Goal: Task Accomplishment & Management: Manage account settings

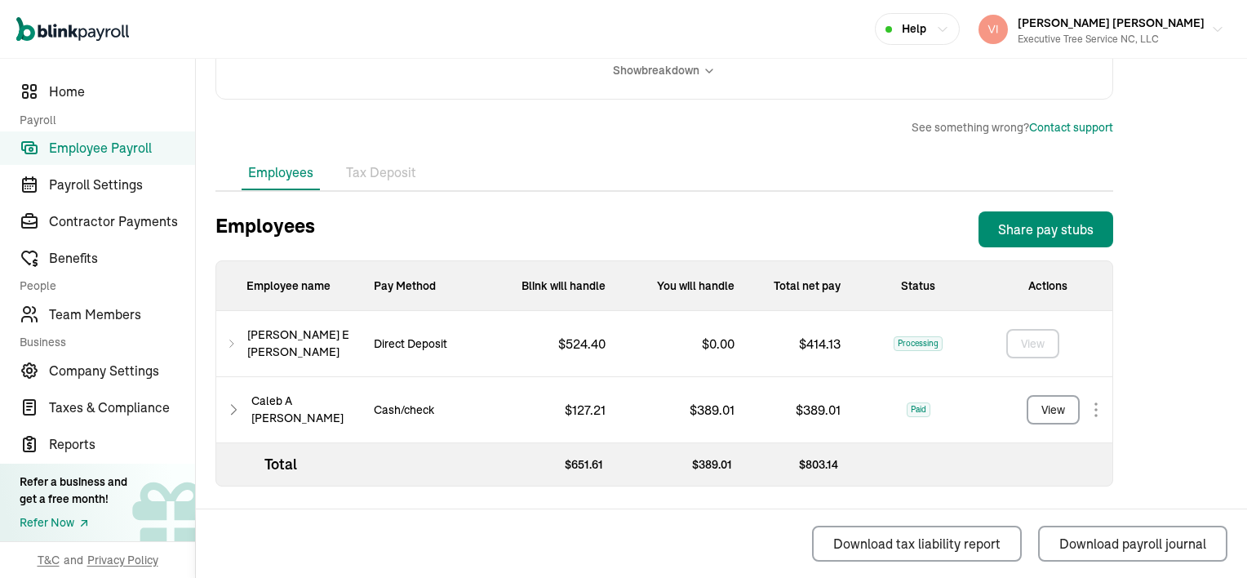
scroll to position [441, 0]
click at [237, 340] on icon at bounding box center [231, 343] width 11 height 20
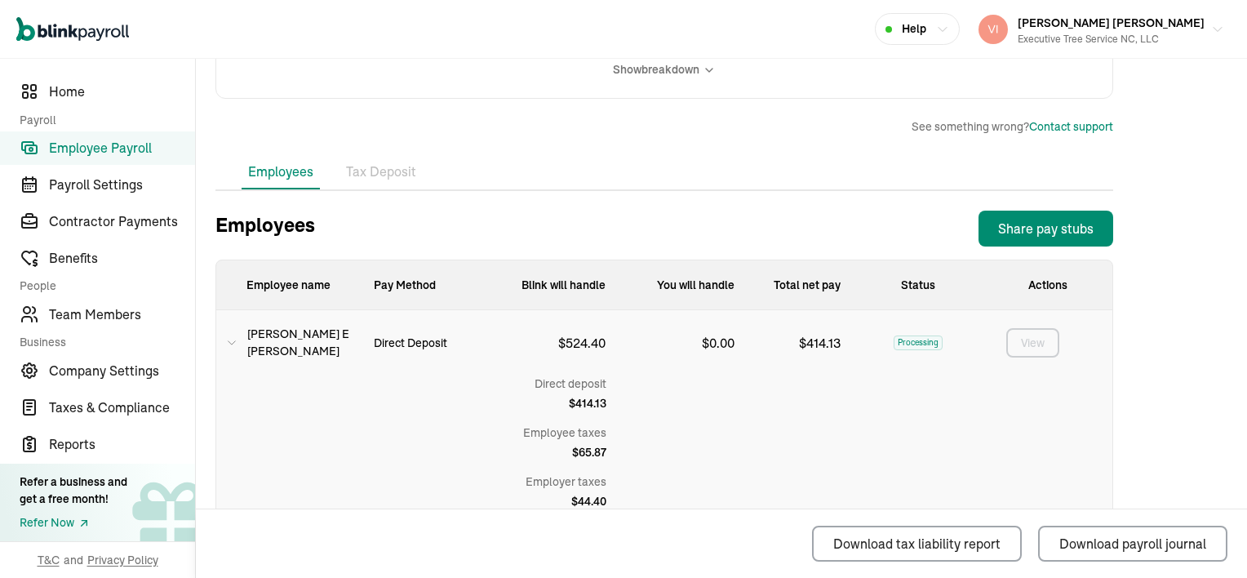
click at [236, 346] on icon at bounding box center [231, 343] width 11 height 20
click at [234, 339] on icon at bounding box center [231, 343] width 11 height 20
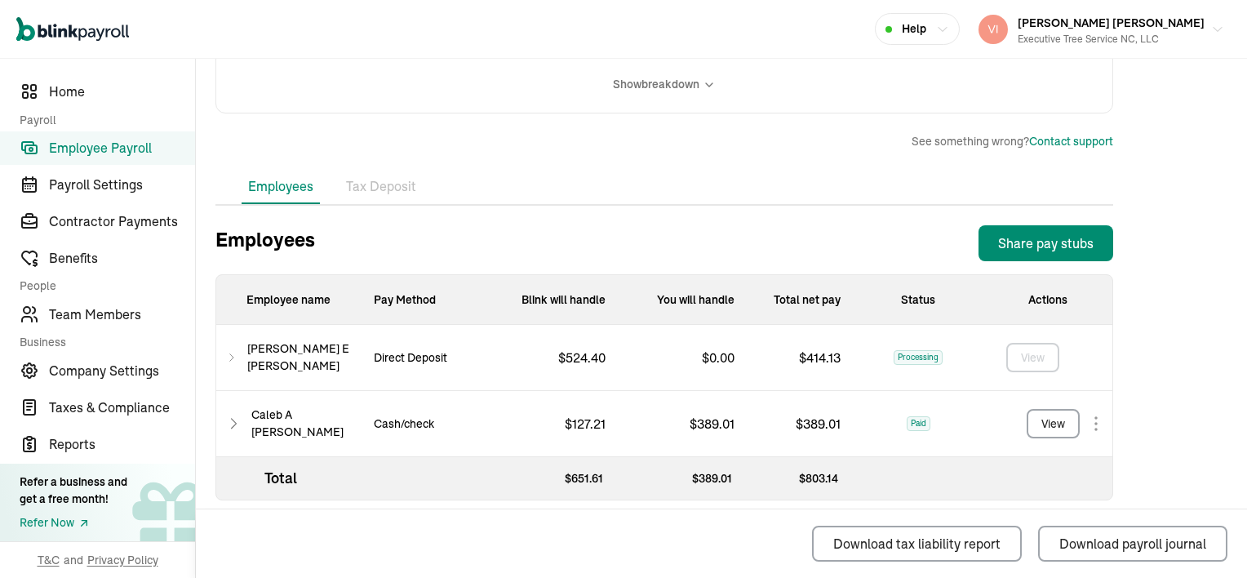
scroll to position [441, 0]
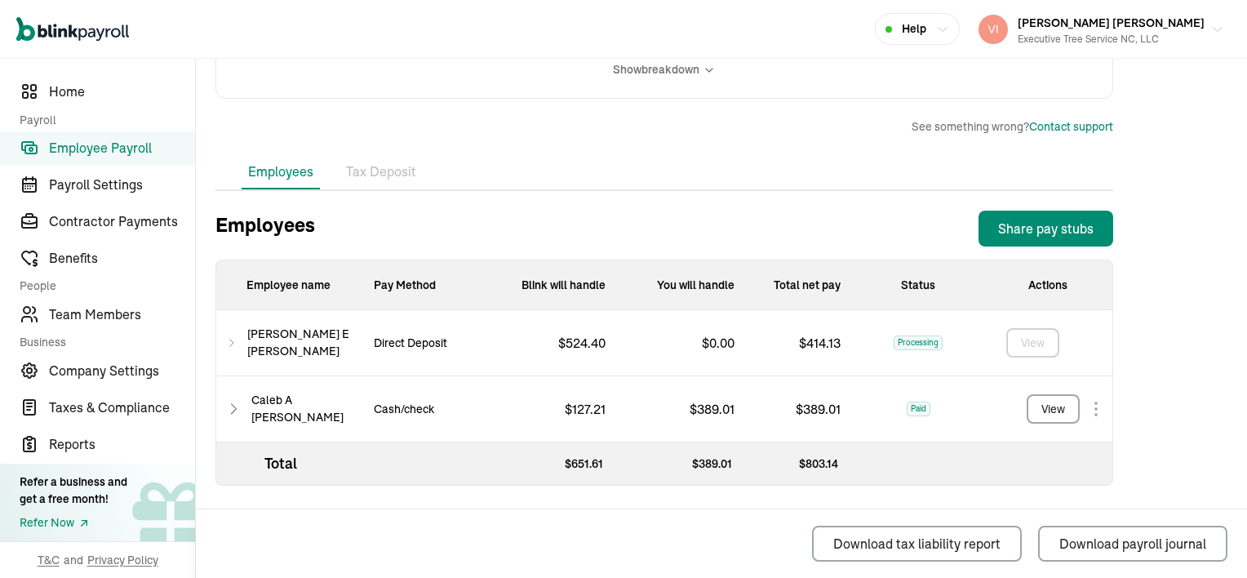
click at [237, 340] on icon at bounding box center [231, 343] width 11 height 20
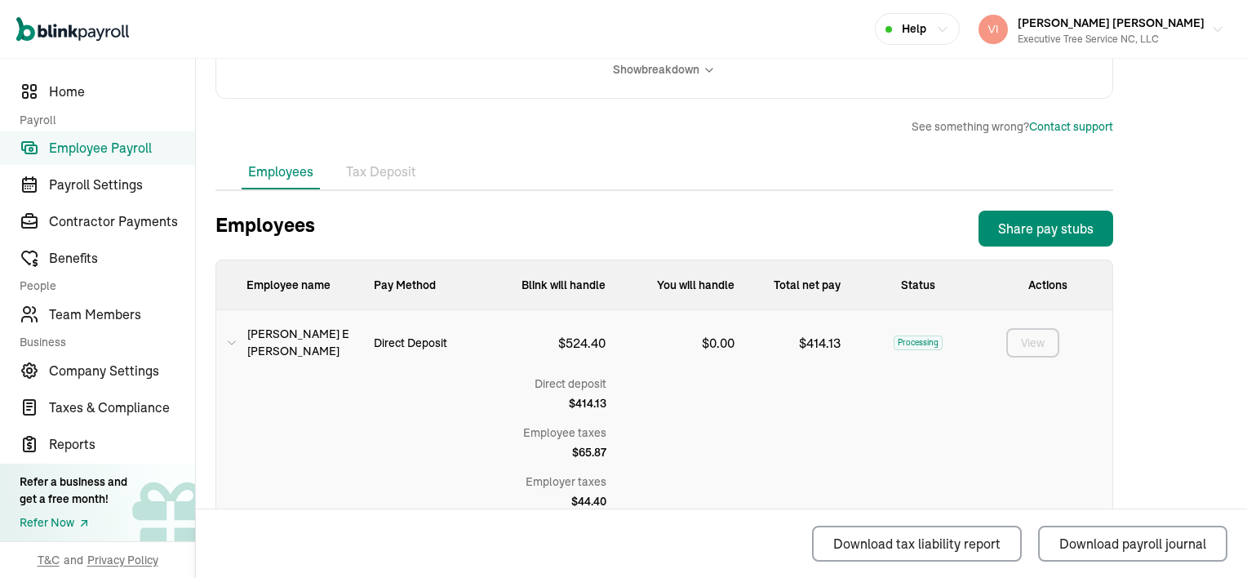
click at [236, 346] on icon at bounding box center [231, 343] width 11 height 20
click at [234, 339] on icon at bounding box center [231, 343] width 11 height 20
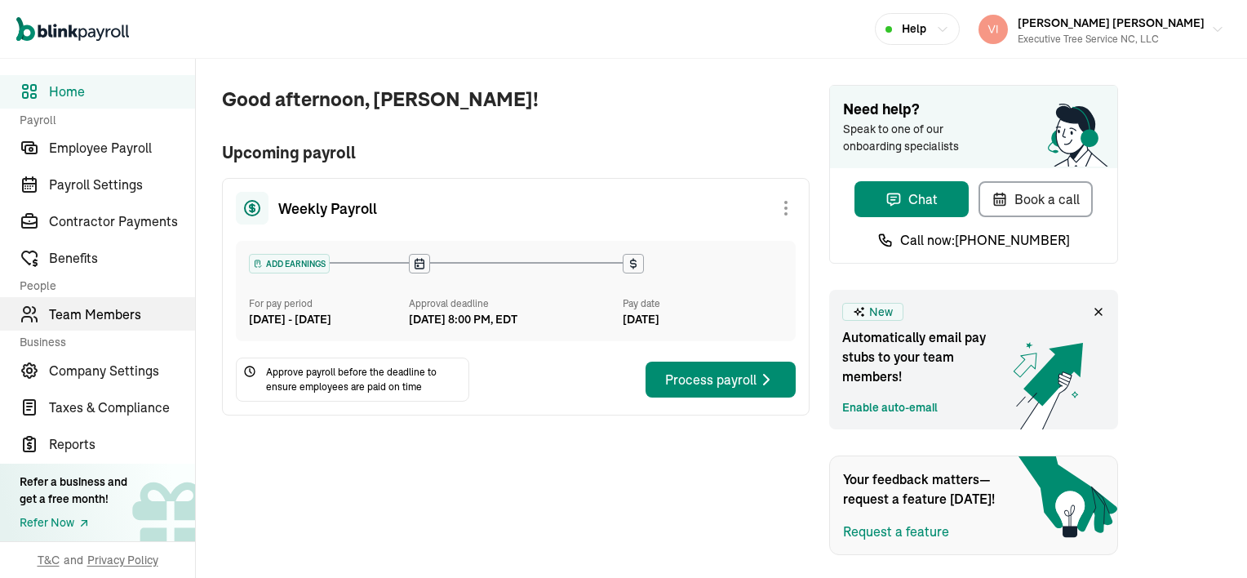
click at [118, 317] on span "Team Members" at bounding box center [122, 314] width 146 height 20
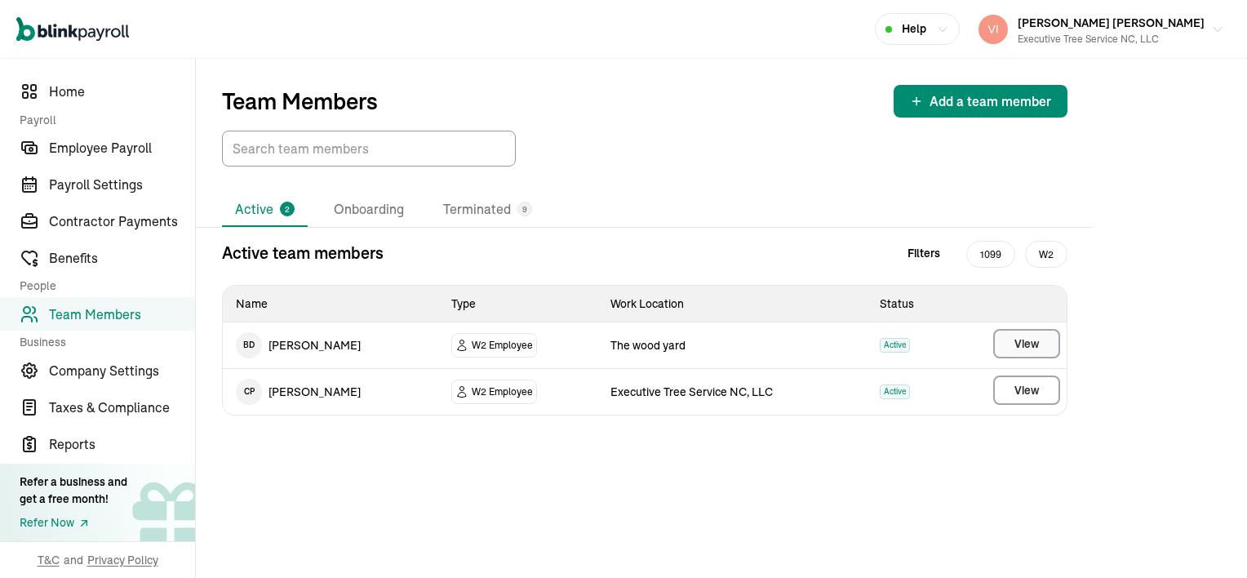
click at [1012, 339] on button "View" at bounding box center [1026, 343] width 67 height 29
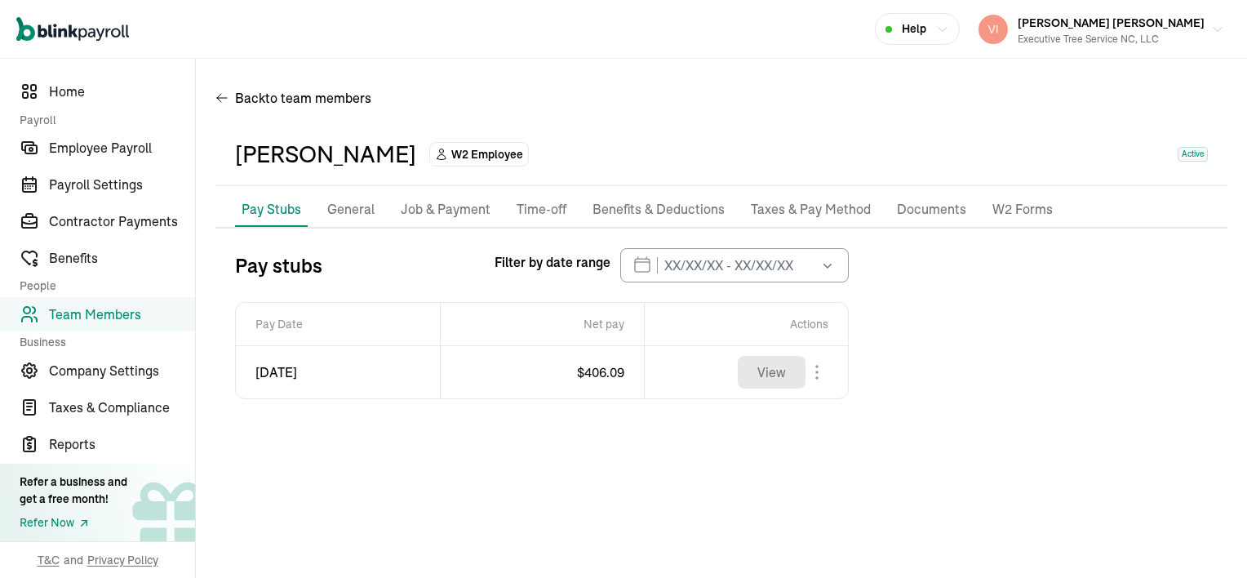
click at [823, 205] on p "Taxes & Pay Method" at bounding box center [811, 209] width 120 height 21
click at [823, 205] on div "Pay Stubs General Job & Payment Time-off Benefits & Deductions Taxes & Pay Meth…" at bounding box center [721, 338] width 1012 height 290
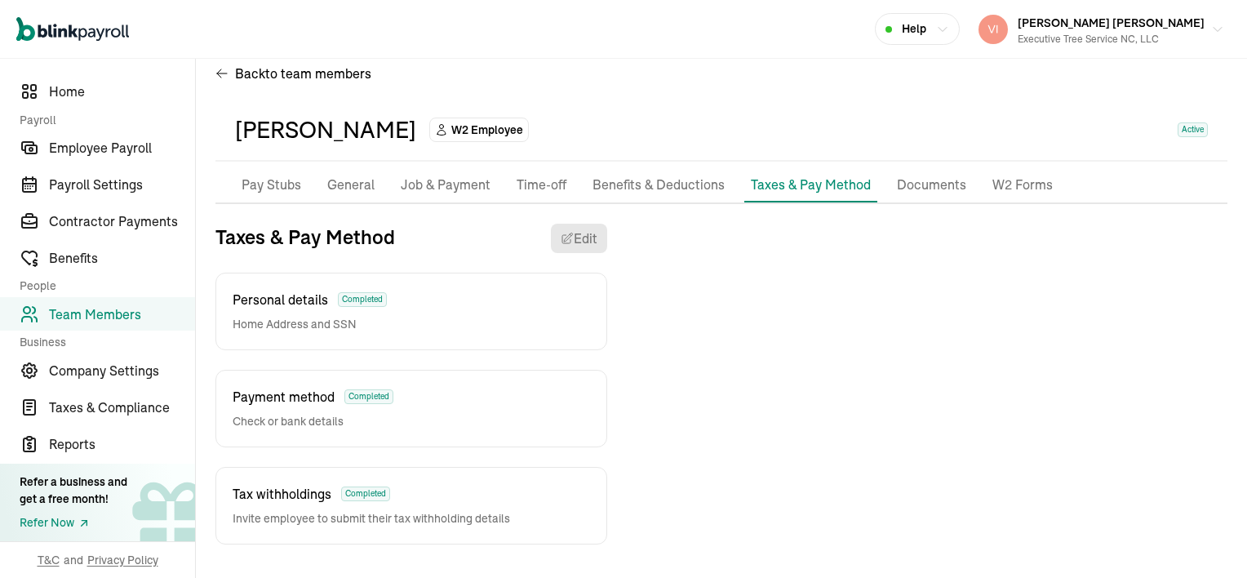
drag, startPoint x: 823, startPoint y: 205, endPoint x: 835, endPoint y: 217, distance: 17.3
click at [835, 217] on div "Pay Stubs General Job & Payment Time-off Benefits & Deductions Taxes & Pay Meth…" at bounding box center [721, 356] width 1012 height 376
click at [551, 493] on div "Tax withholdings Completed Invite employee to submit their tax withholding deta…" at bounding box center [411, 506] width 392 height 78
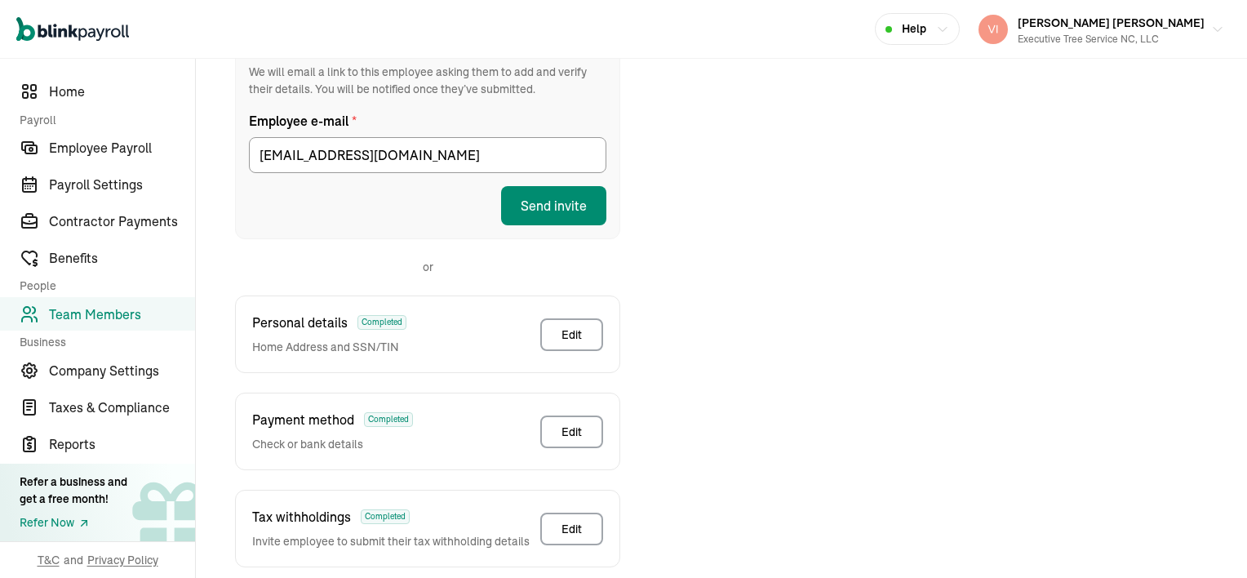
scroll to position [351, 0]
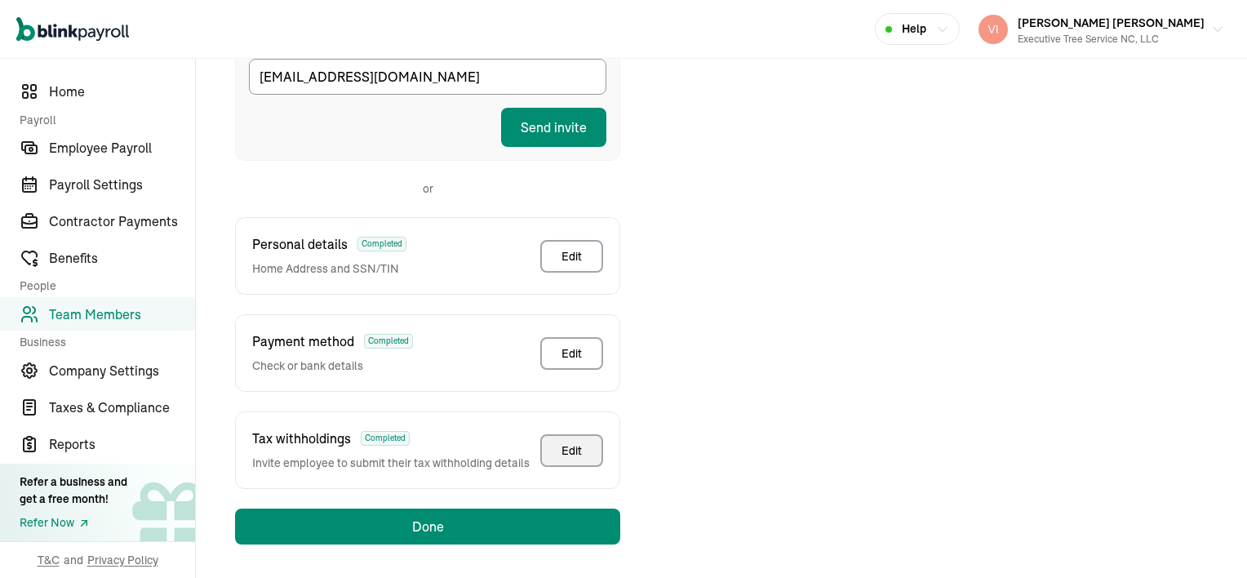
click at [583, 450] on button "Edit" at bounding box center [571, 450] width 63 height 33
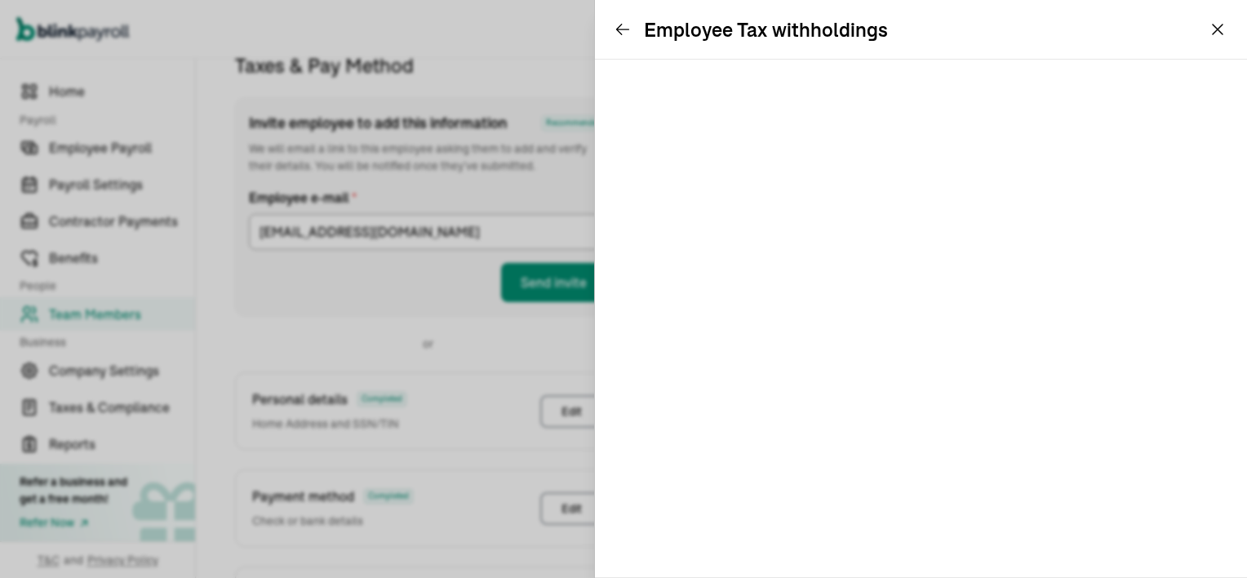
scroll to position [193, 0]
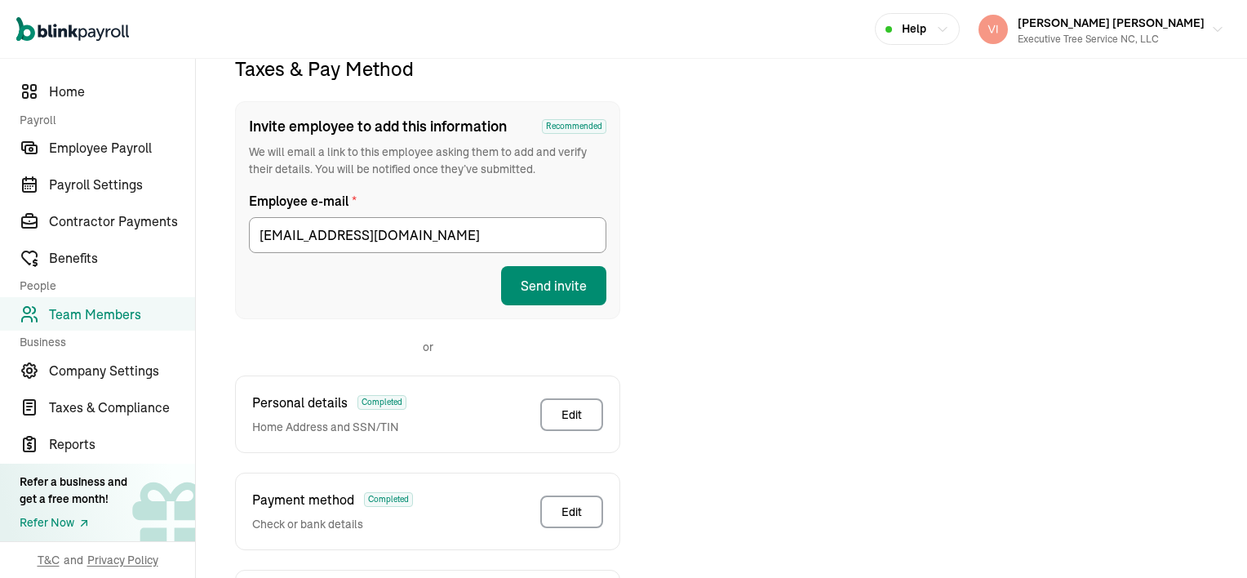
click at [97, 315] on span "Team Members" at bounding box center [122, 314] width 146 height 20
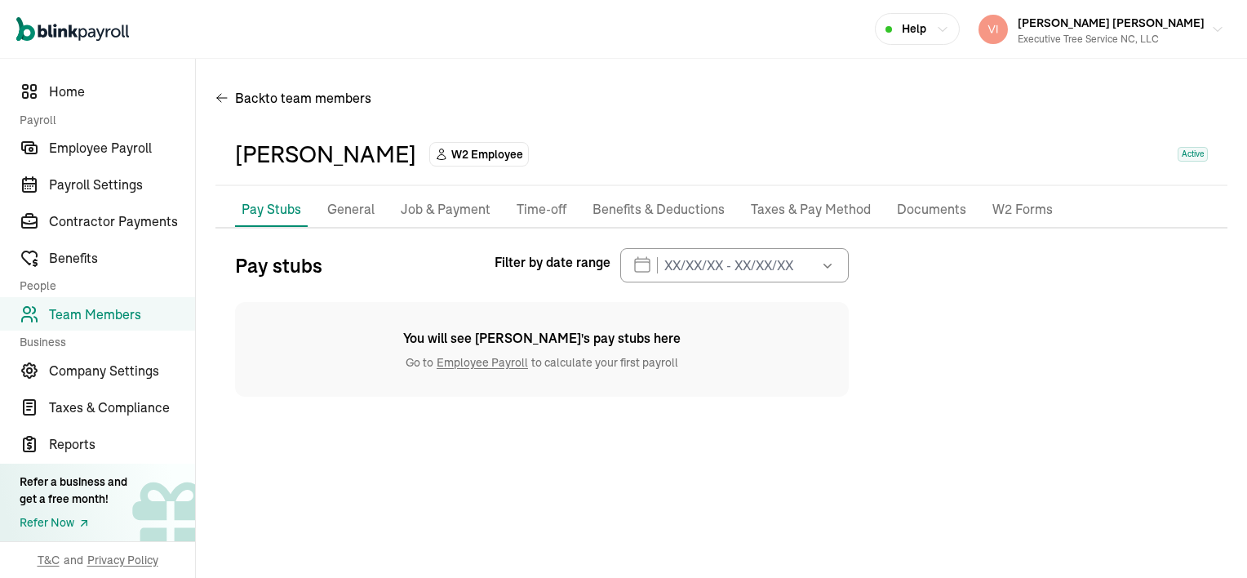
click at [811, 207] on p "Taxes & Pay Method" at bounding box center [811, 209] width 120 height 21
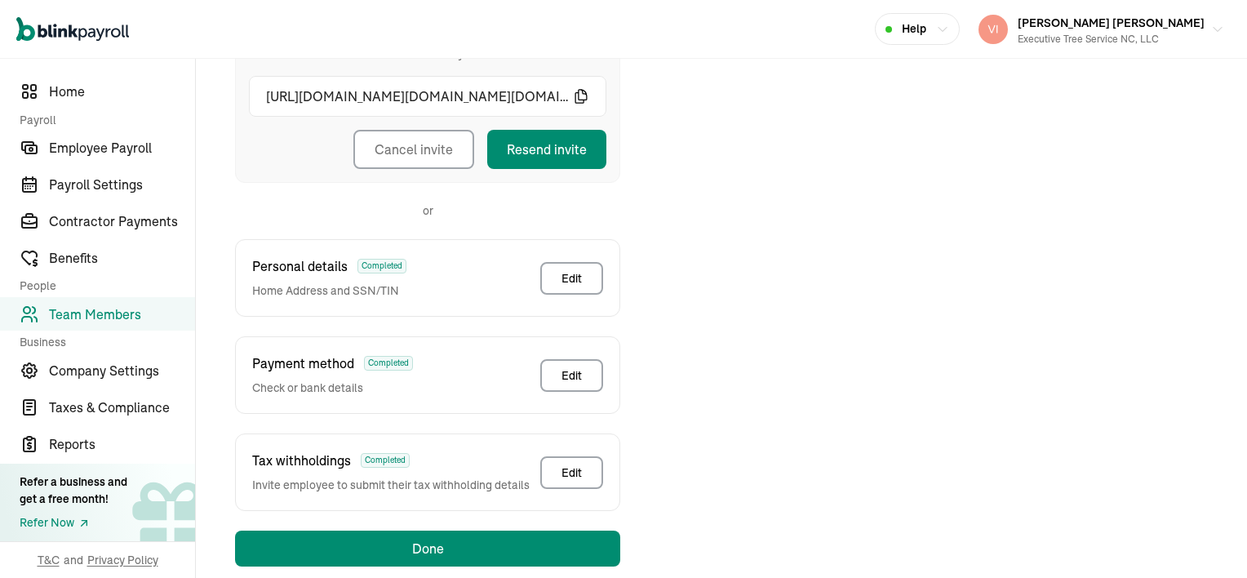
scroll to position [330, 0]
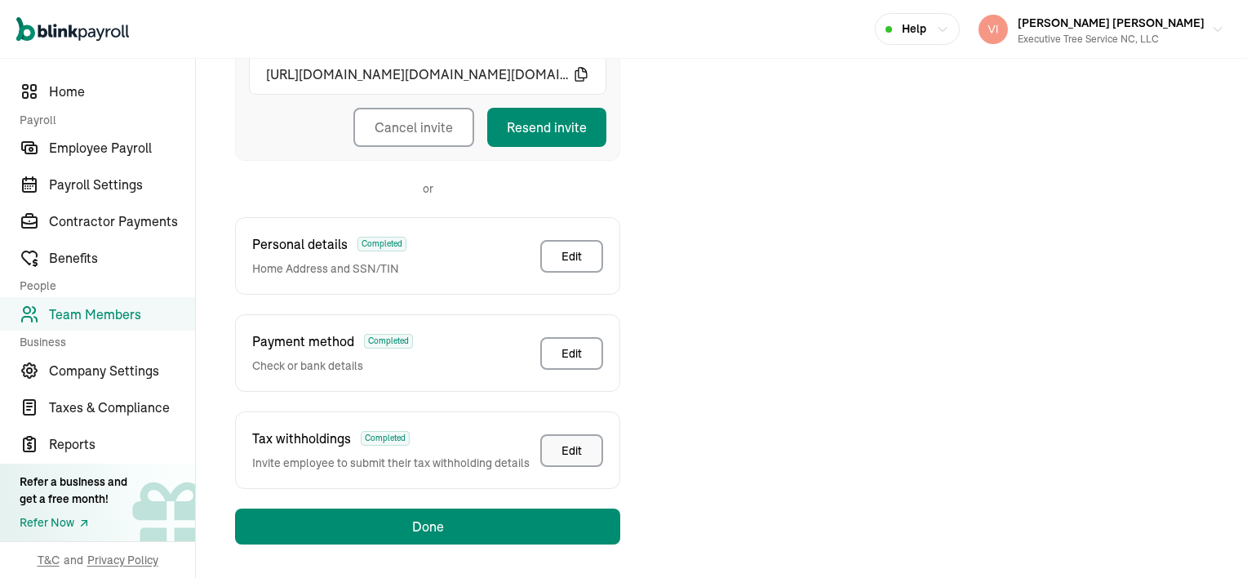
click at [581, 443] on div "Edit" at bounding box center [571, 450] width 20 height 16
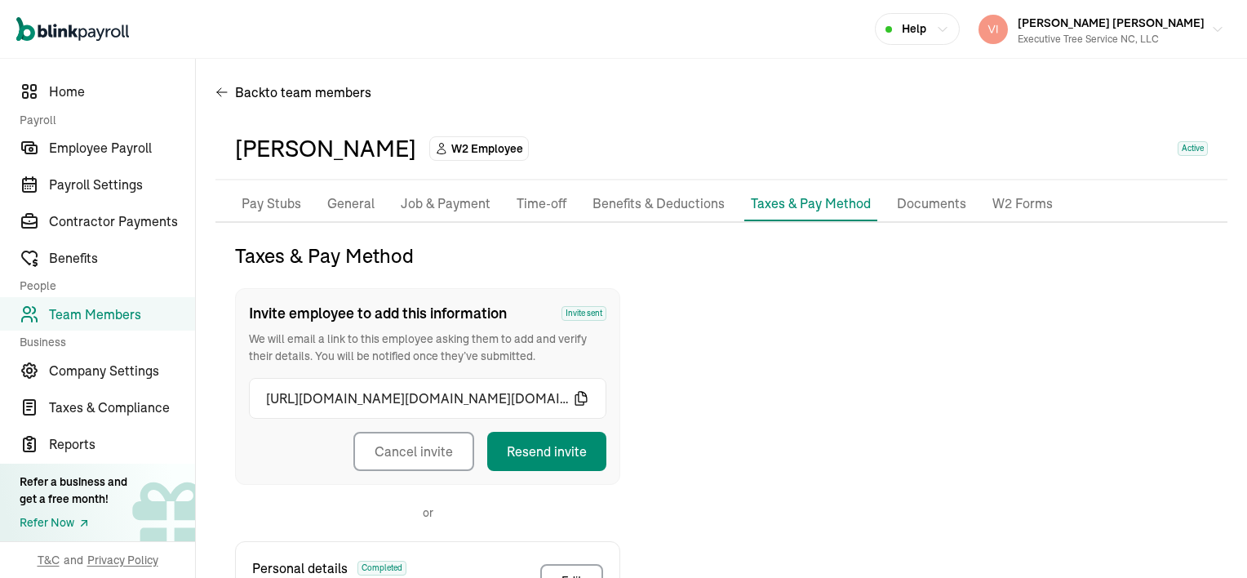
scroll to position [0, 0]
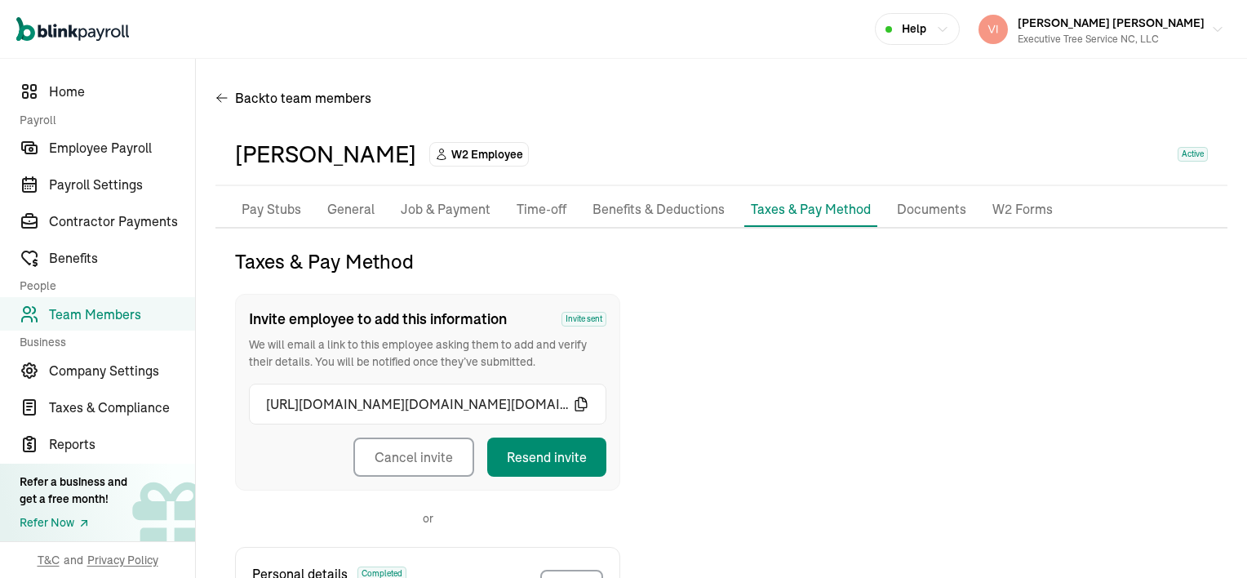
click at [928, 206] on p "Documents" at bounding box center [931, 209] width 69 height 21
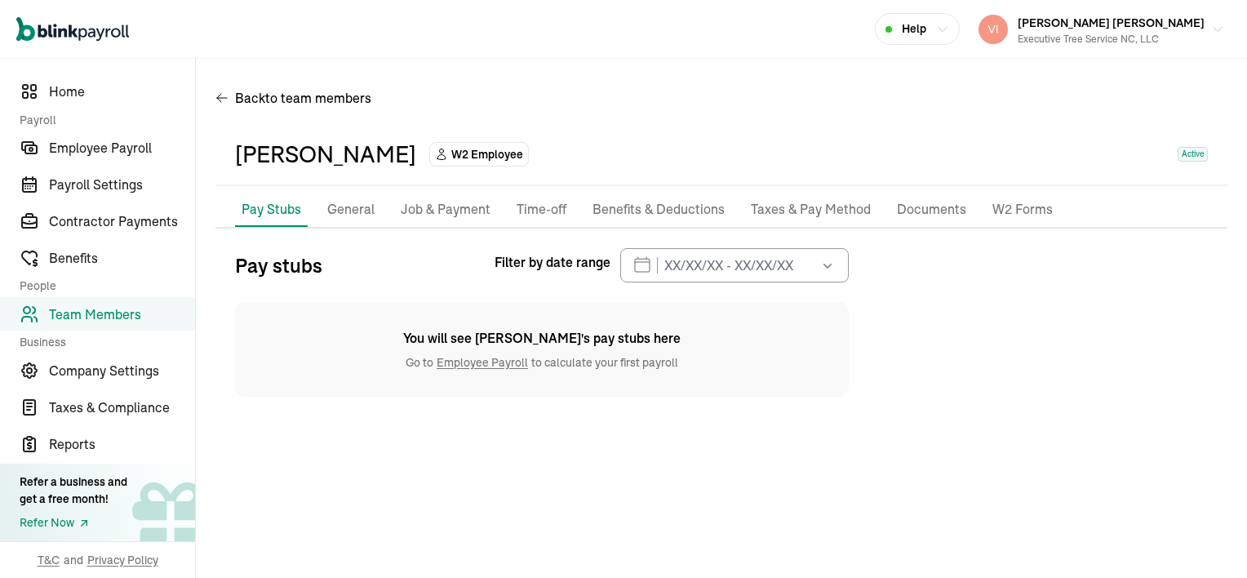
click at [780, 210] on p "Taxes & Pay Method" at bounding box center [811, 209] width 120 height 21
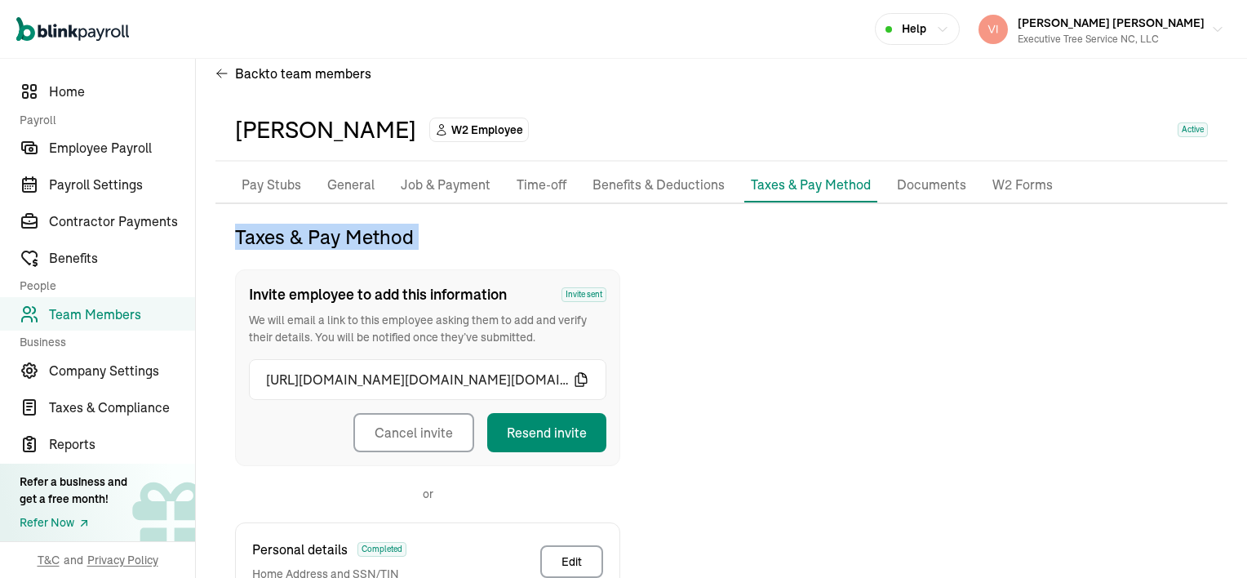
scroll to position [106, 0]
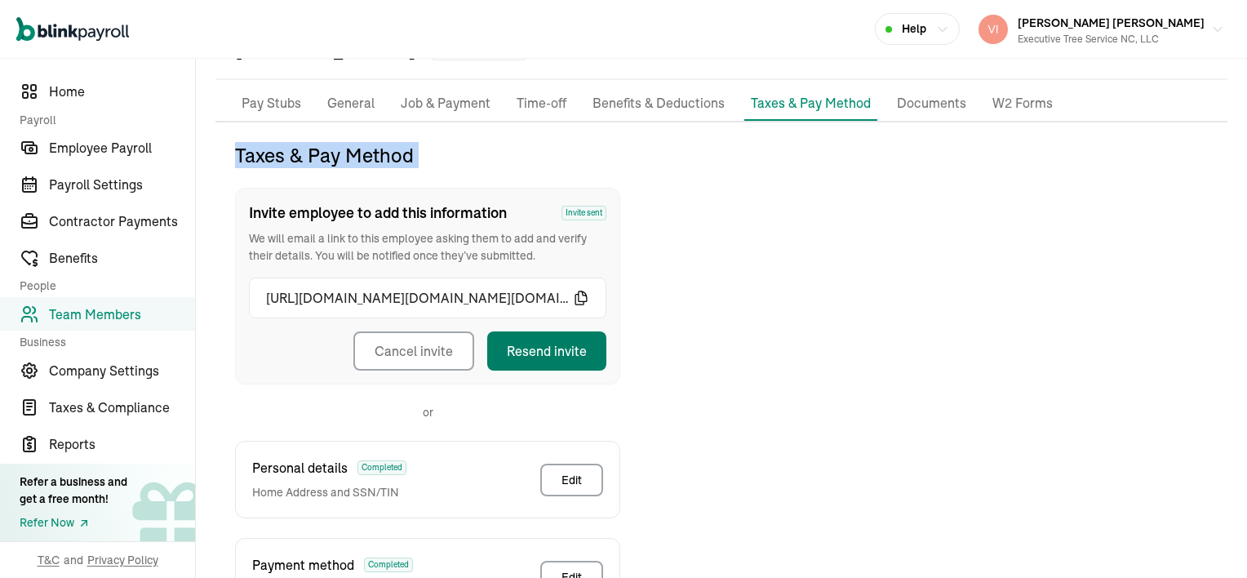
click at [531, 347] on button "Resend invite" at bounding box center [546, 350] width 119 height 39
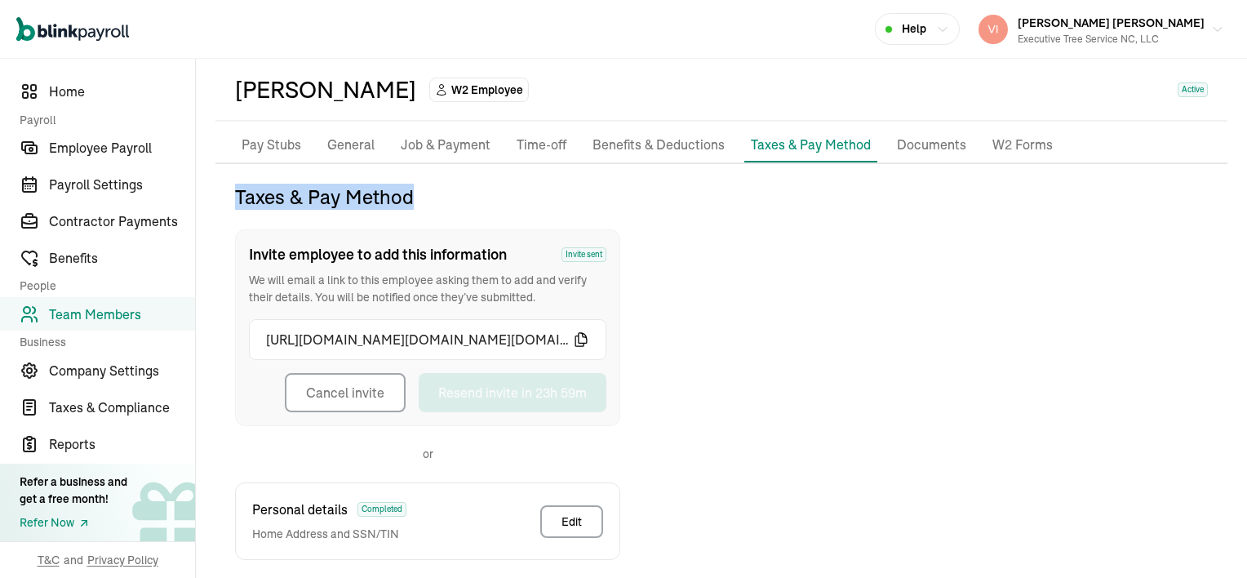
scroll to position [3, 0]
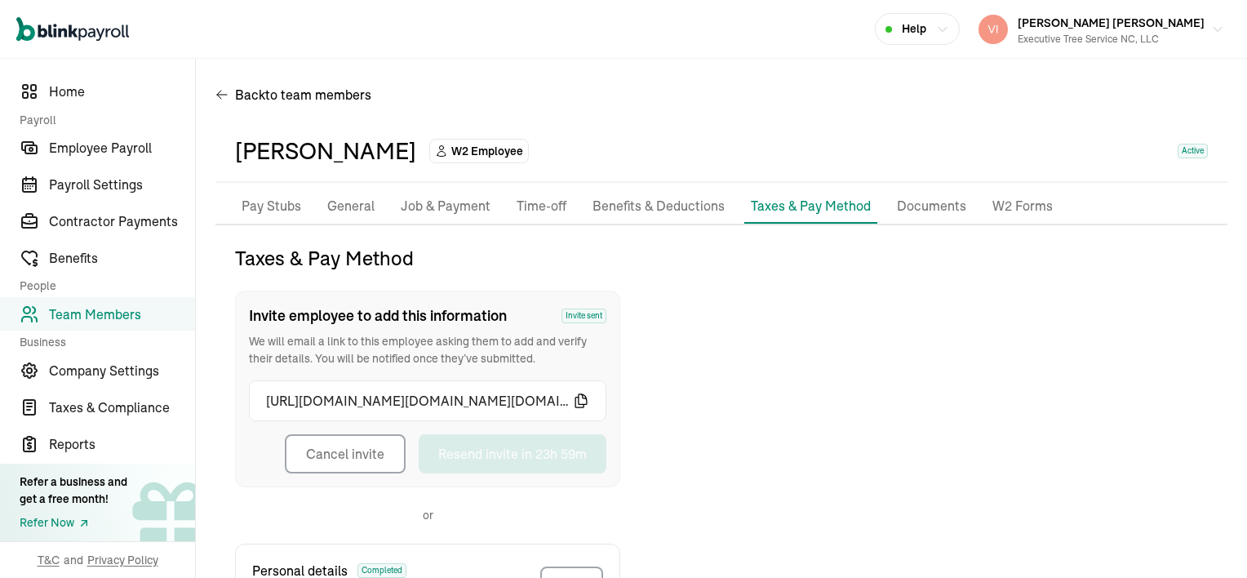
click at [731, 329] on div "Taxes & Pay Method Invite employee to add this information Invite sent We will …" at bounding box center [721, 558] width 1012 height 626
drag, startPoint x: 731, startPoint y: 329, endPoint x: 727, endPoint y: 352, distance: 23.2
click at [727, 352] on div "Taxes & Pay Method Invite employee to add this information Invite sent We will …" at bounding box center [721, 558] width 1012 height 626
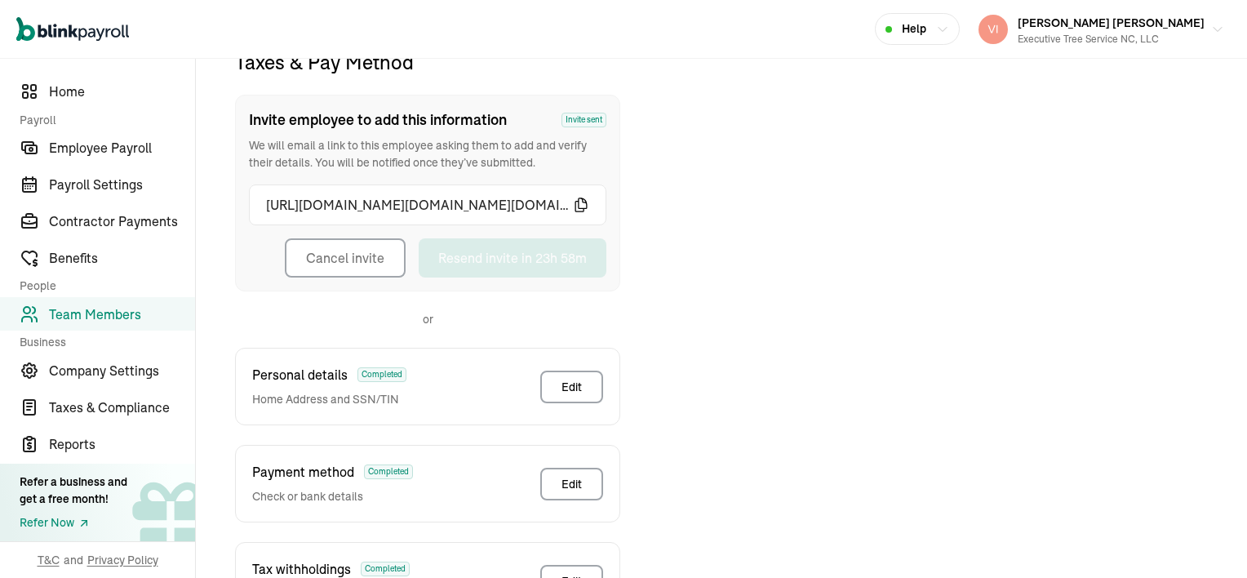
scroll to position [193, 0]
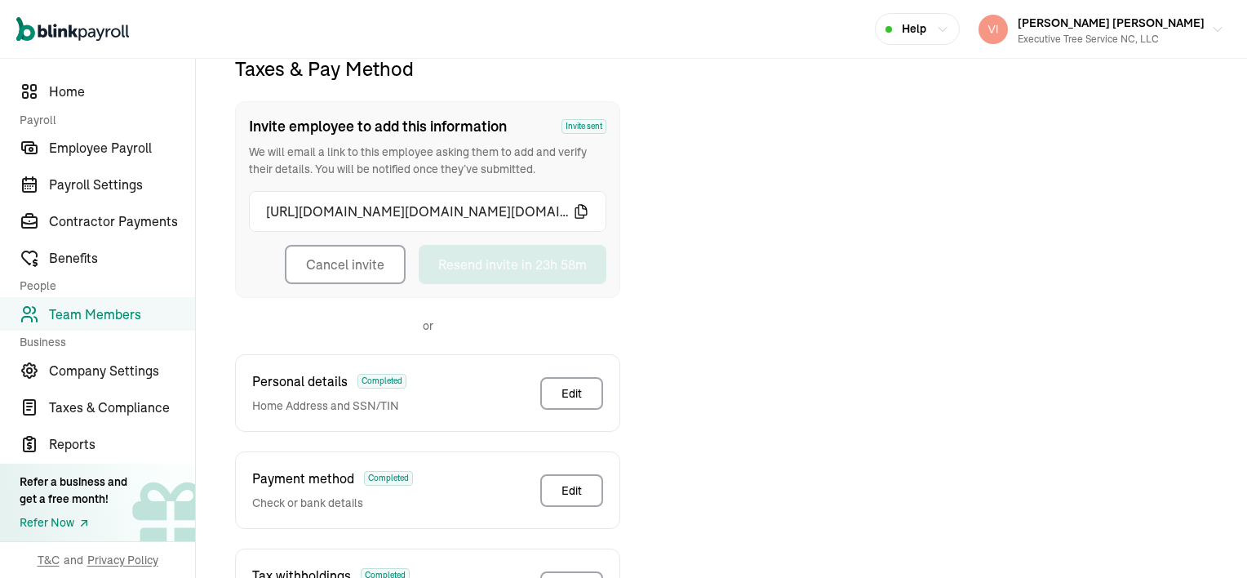
click at [384, 270] on button "Cancel invite" at bounding box center [345, 264] width 121 height 39
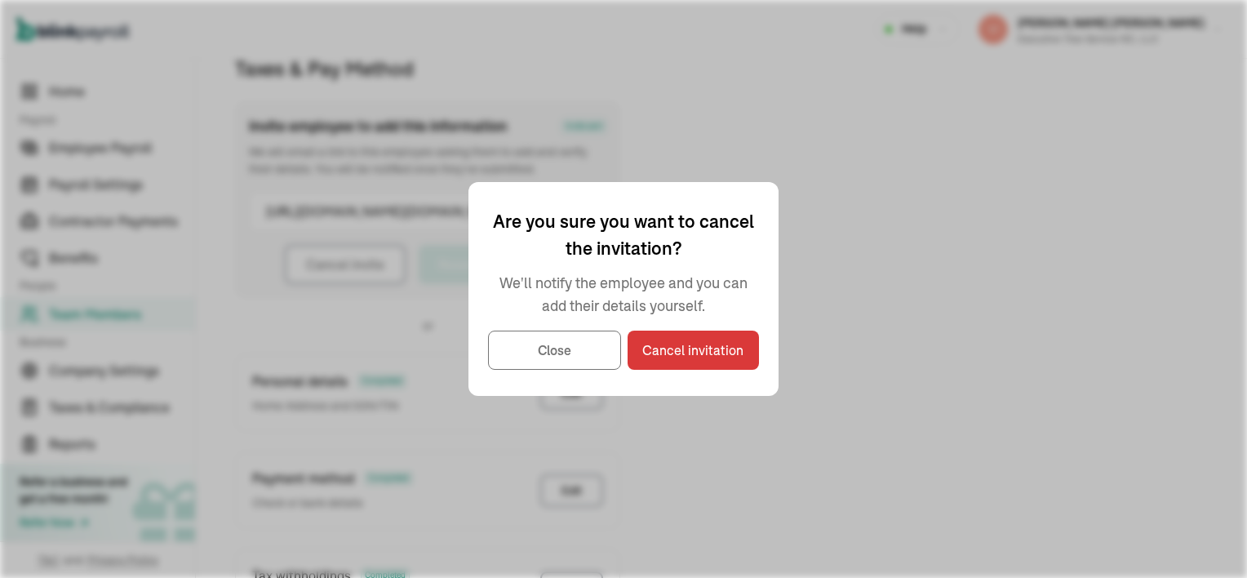
click at [583, 354] on div "Personal details Completed Home Address and SSN/TIN Edit" at bounding box center [427, 393] width 385 height 78
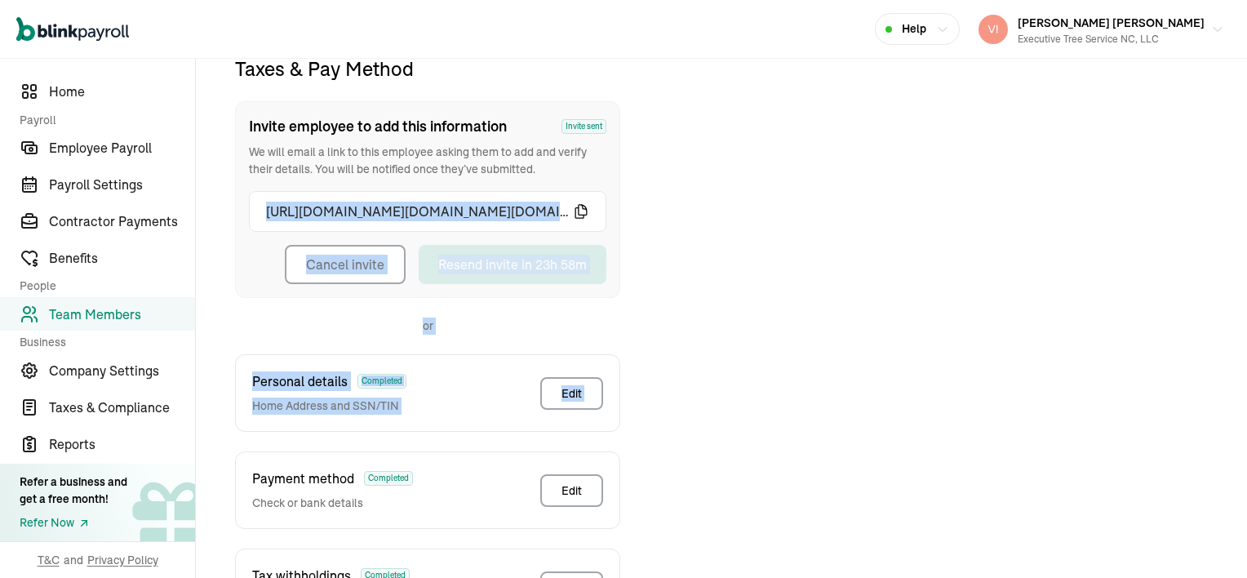
click at [1031, 315] on div "Taxes & Pay Method Invite employee to add this information Invite sent We will …" at bounding box center [721, 368] width 1012 height 626
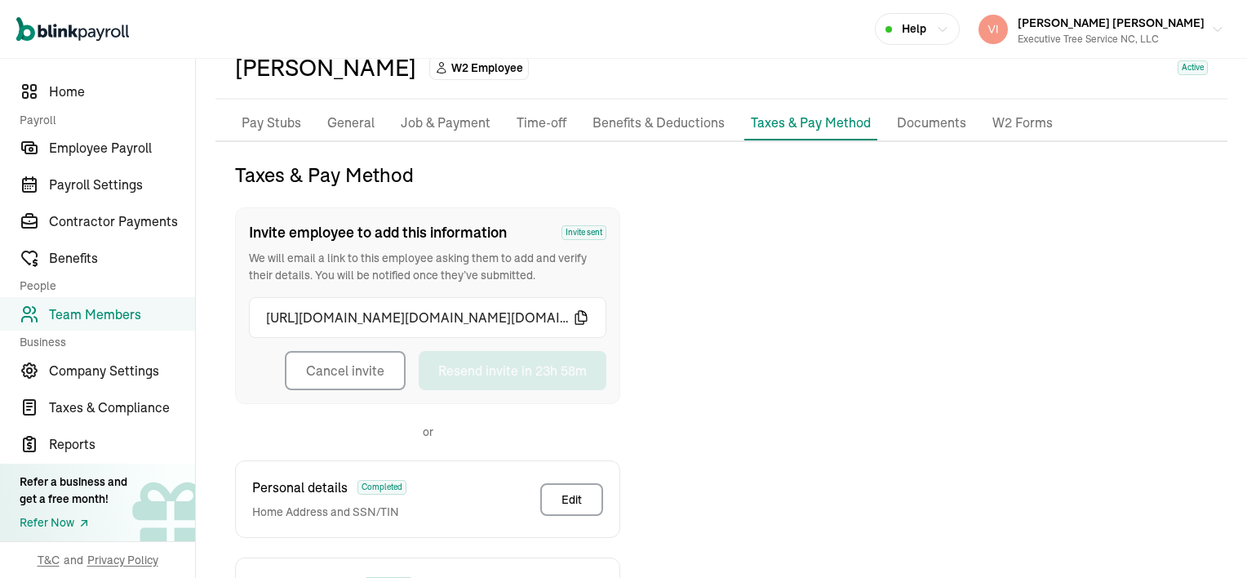
scroll to position [85, 0]
click at [317, 370] on button "Cancel invite" at bounding box center [345, 371] width 121 height 39
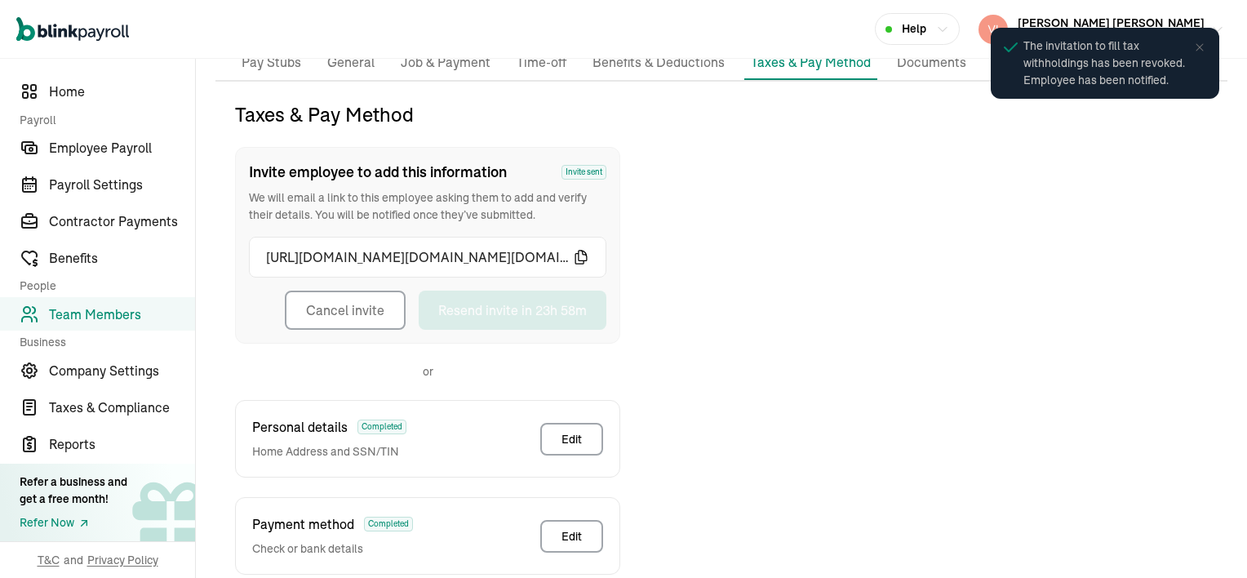
scroll to position [193, 0]
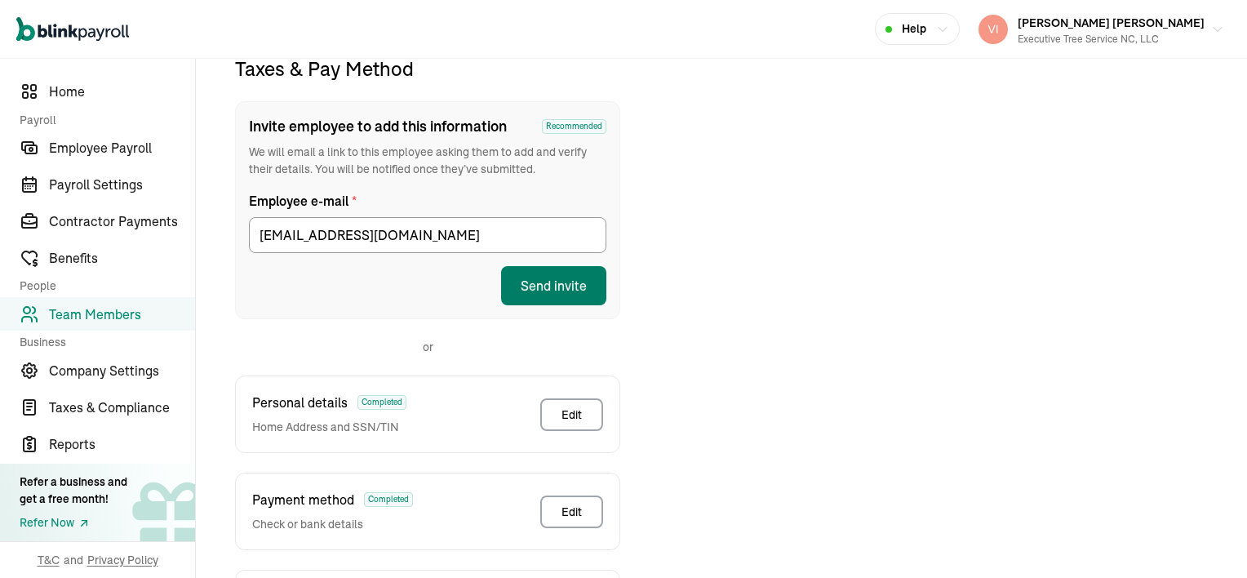
click at [565, 293] on button "Send invite" at bounding box center [553, 285] width 105 height 39
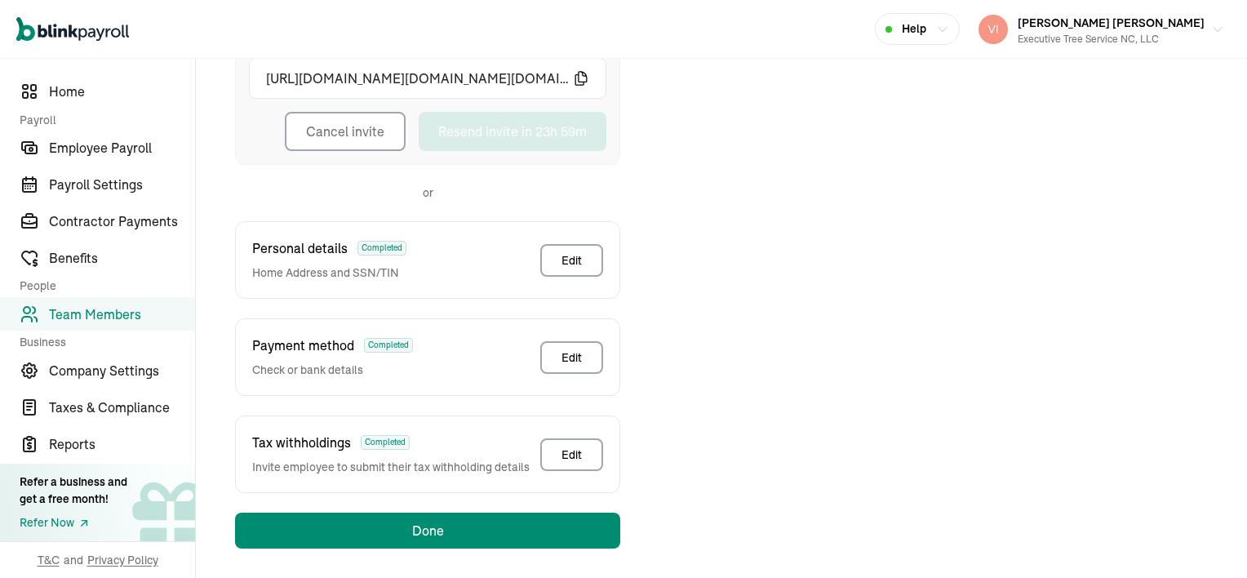
scroll to position [330, 0]
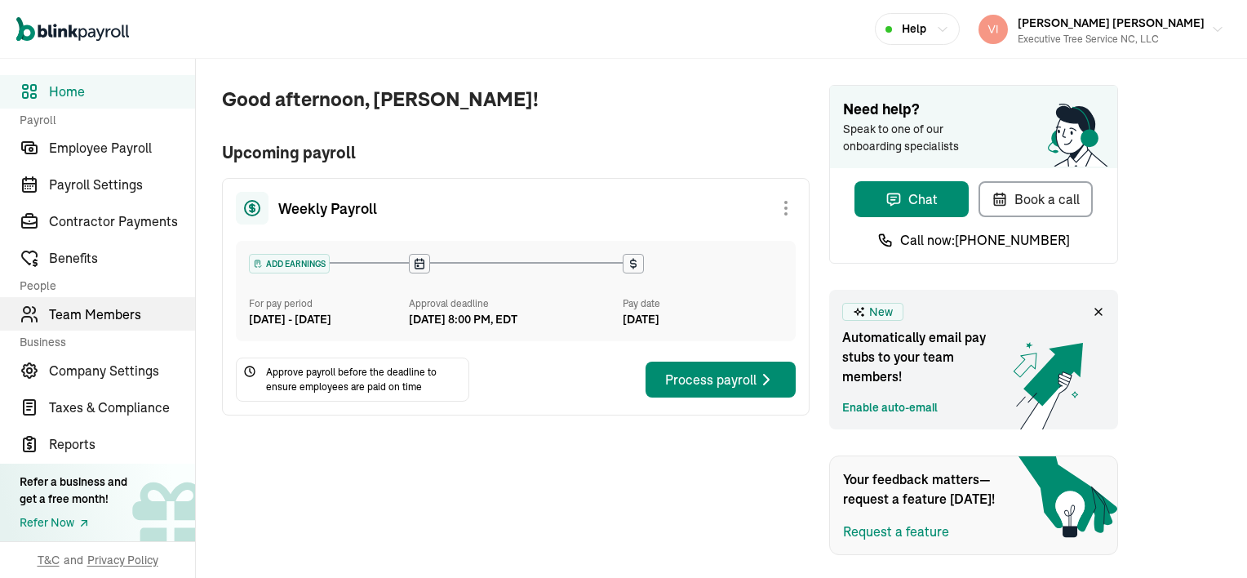
click at [118, 317] on span "Team Members" at bounding box center [122, 314] width 146 height 20
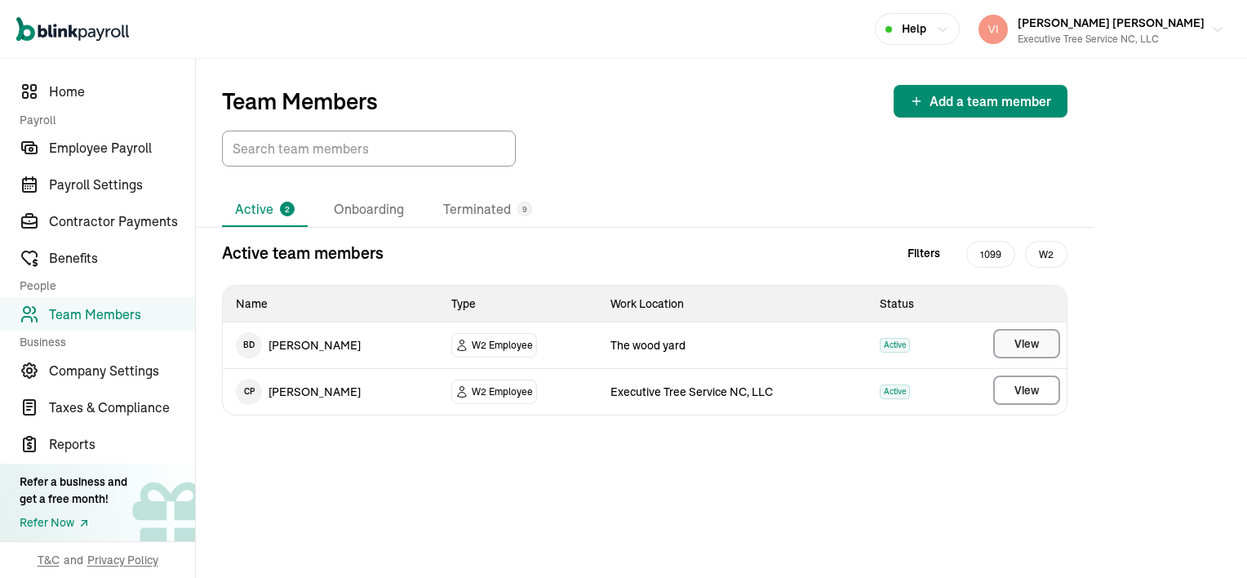
click at [1012, 339] on button "View" at bounding box center [1026, 343] width 67 height 29
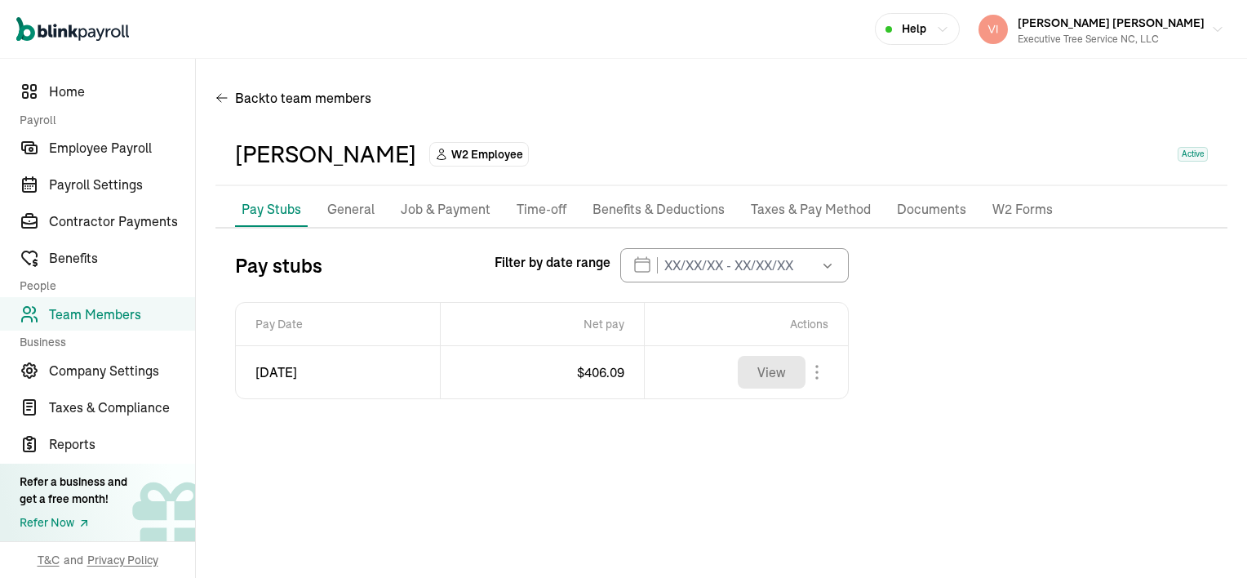
click at [823, 205] on p "Taxes & Pay Method" at bounding box center [811, 209] width 120 height 21
click at [823, 205] on div "Pay Stubs General Job & Payment Time-off Benefits & Deductions Taxes & Pay Meth…" at bounding box center [721, 338] width 1012 height 290
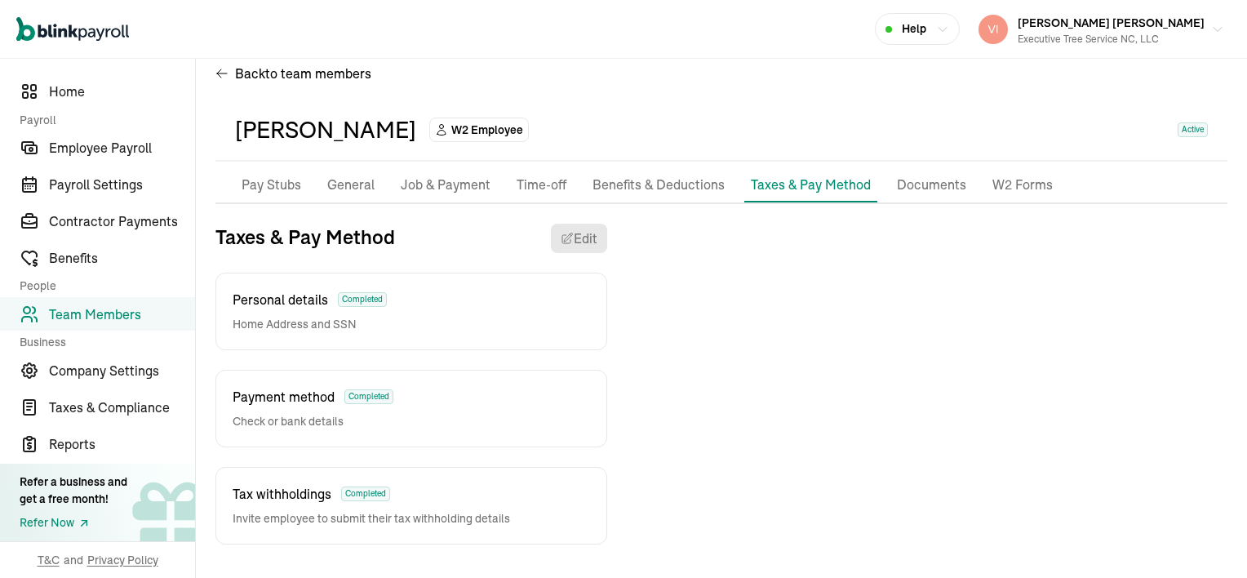
drag, startPoint x: 823, startPoint y: 205, endPoint x: 835, endPoint y: 217, distance: 17.3
click at [835, 217] on div "Pay Stubs General Job & Payment Time-off Benefits & Deductions Taxes & Pay Meth…" at bounding box center [721, 356] width 1012 height 376
click at [551, 493] on div "Tax withholdings Completed Invite employee to submit their tax withholding deta…" at bounding box center [411, 506] width 392 height 78
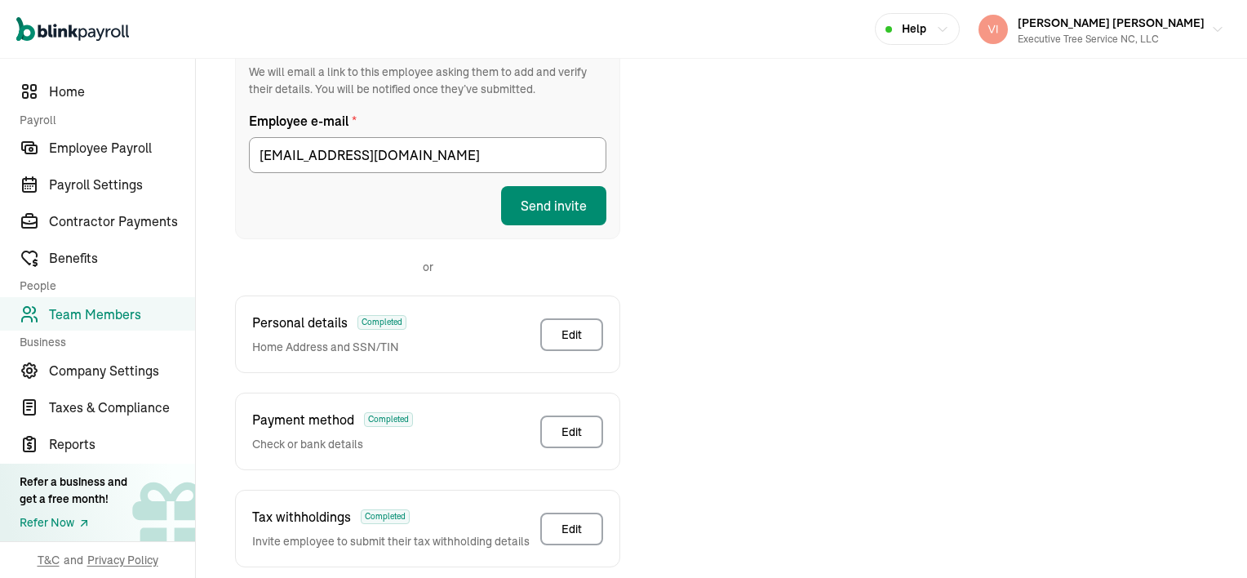
scroll to position [351, 0]
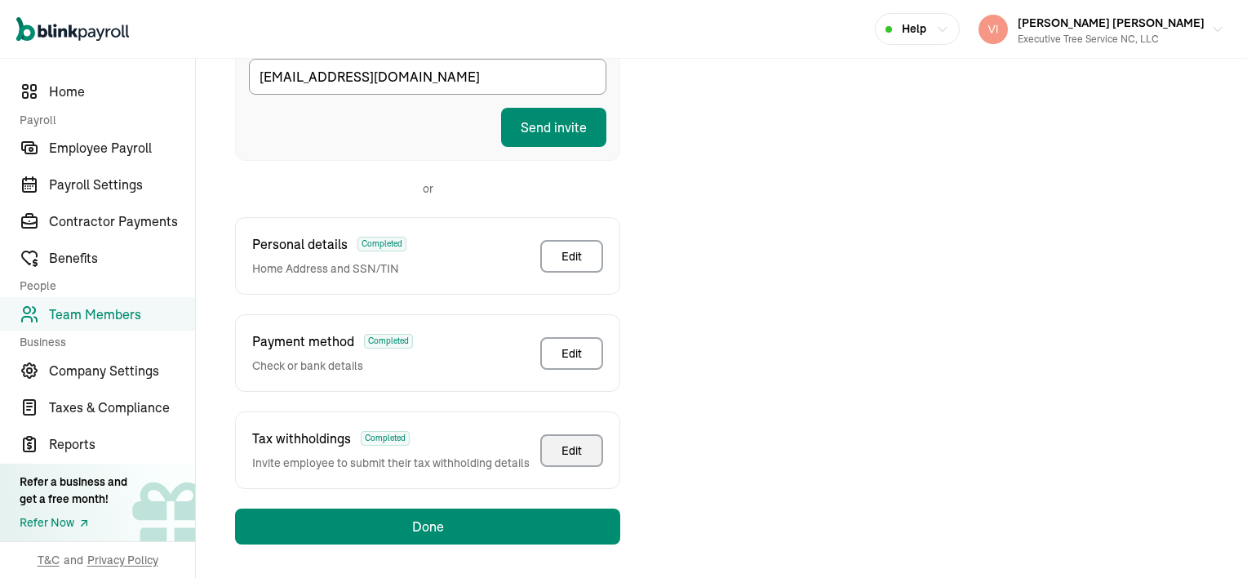
click at [583, 450] on button "Edit" at bounding box center [571, 450] width 63 height 33
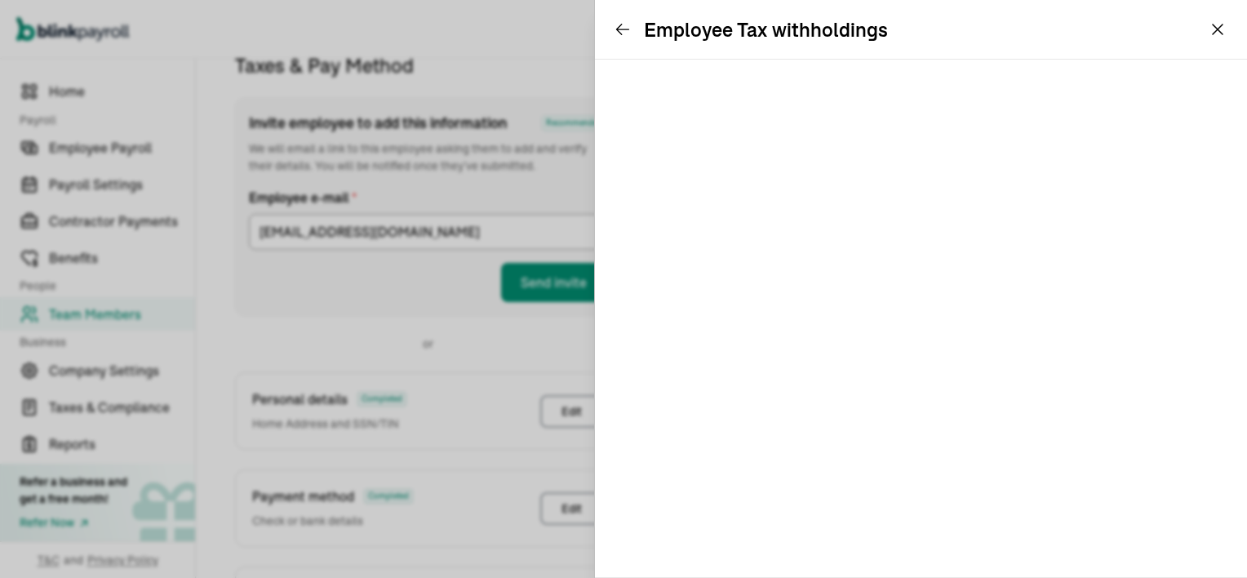
scroll to position [193, 0]
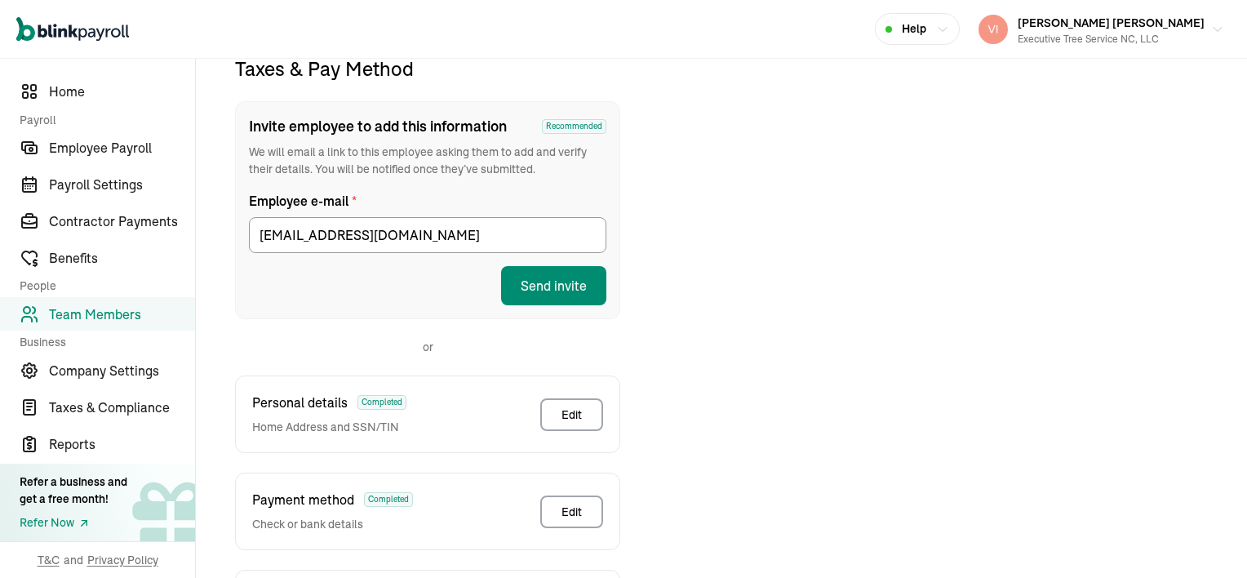
click at [97, 315] on span "Team Members" at bounding box center [122, 314] width 146 height 20
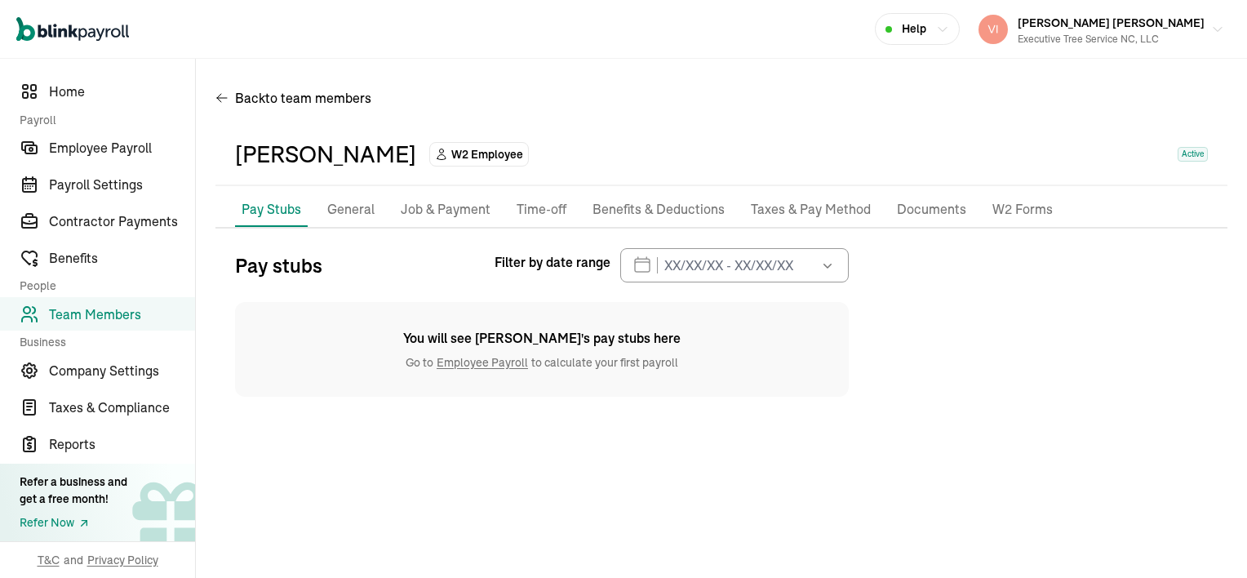
click at [811, 207] on p "Taxes & Pay Method" at bounding box center [811, 209] width 120 height 21
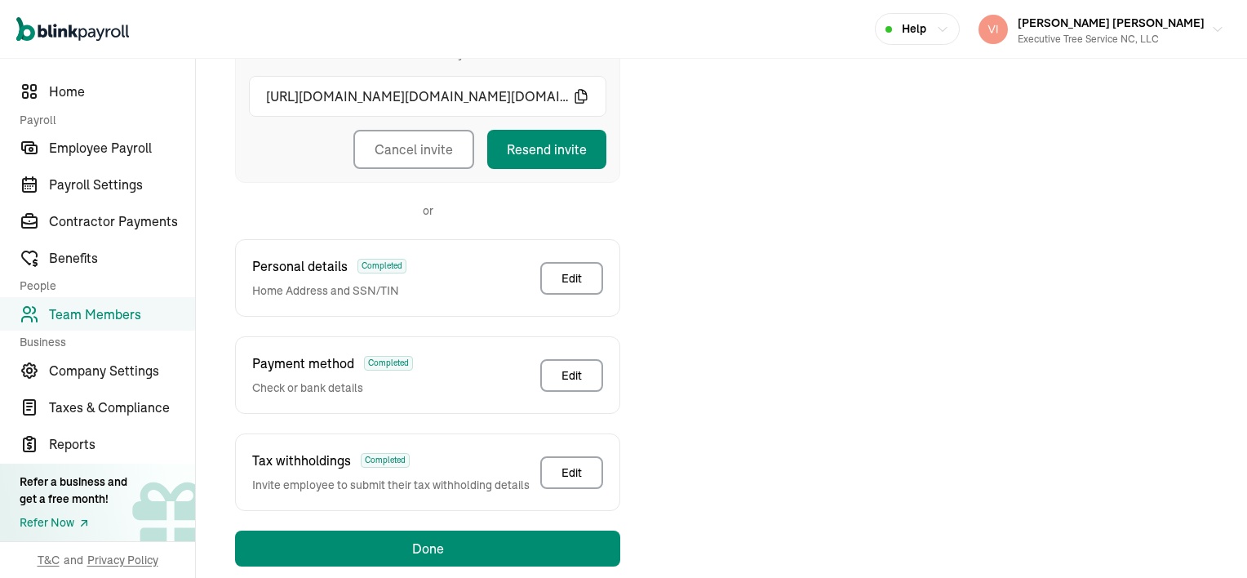
scroll to position [330, 0]
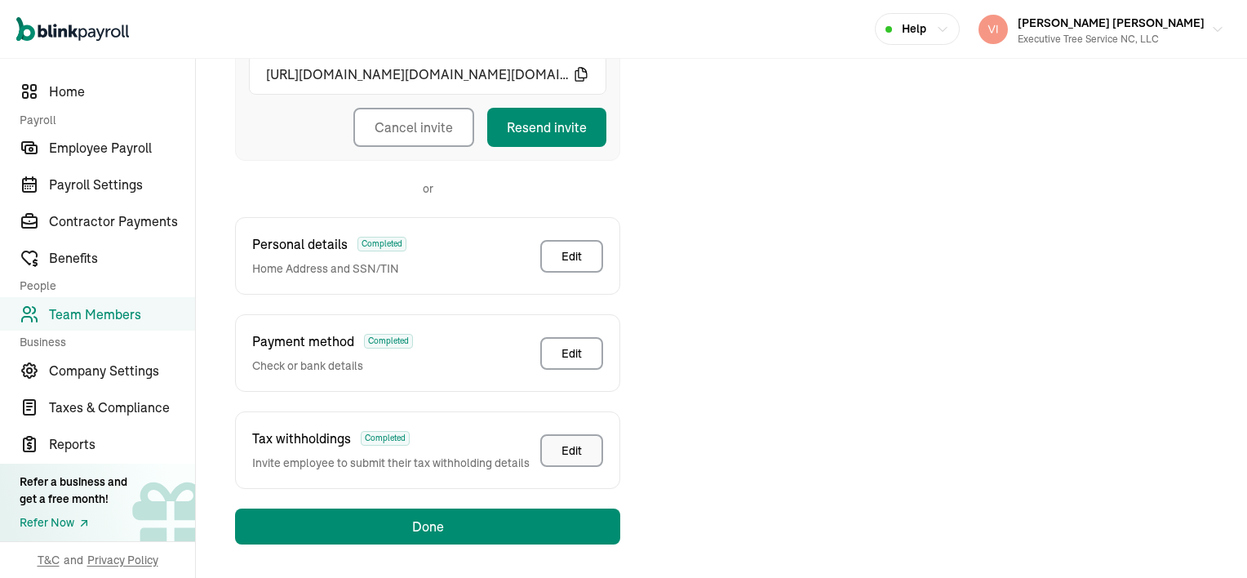
click at [581, 443] on div "Edit" at bounding box center [571, 450] width 20 height 16
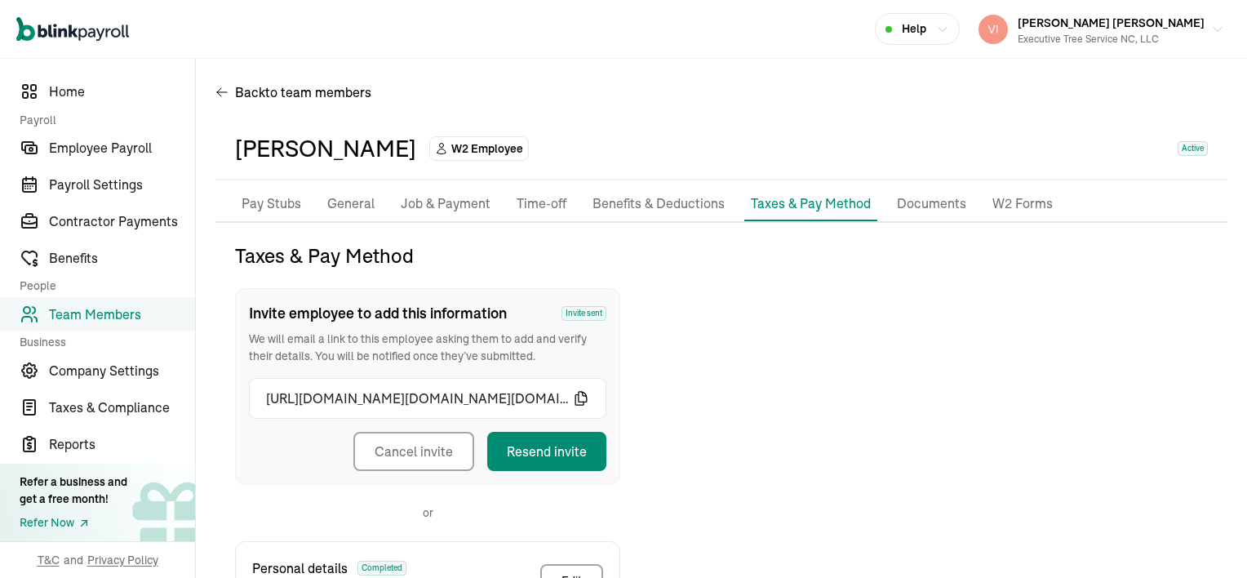
scroll to position [0, 0]
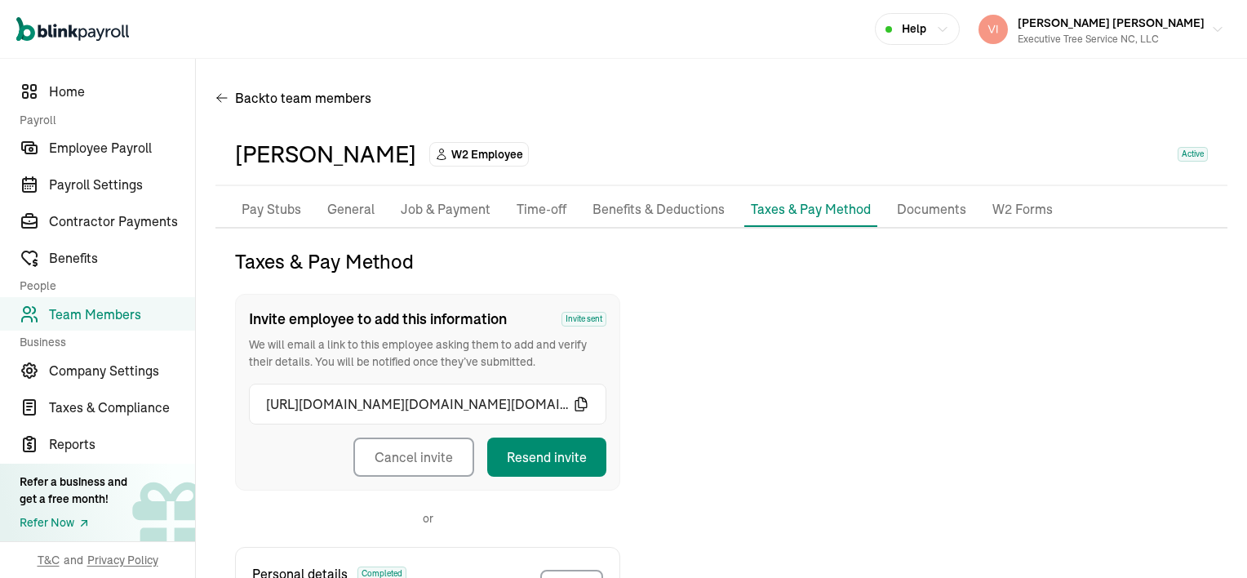
click at [928, 206] on p "Documents" at bounding box center [931, 209] width 69 height 21
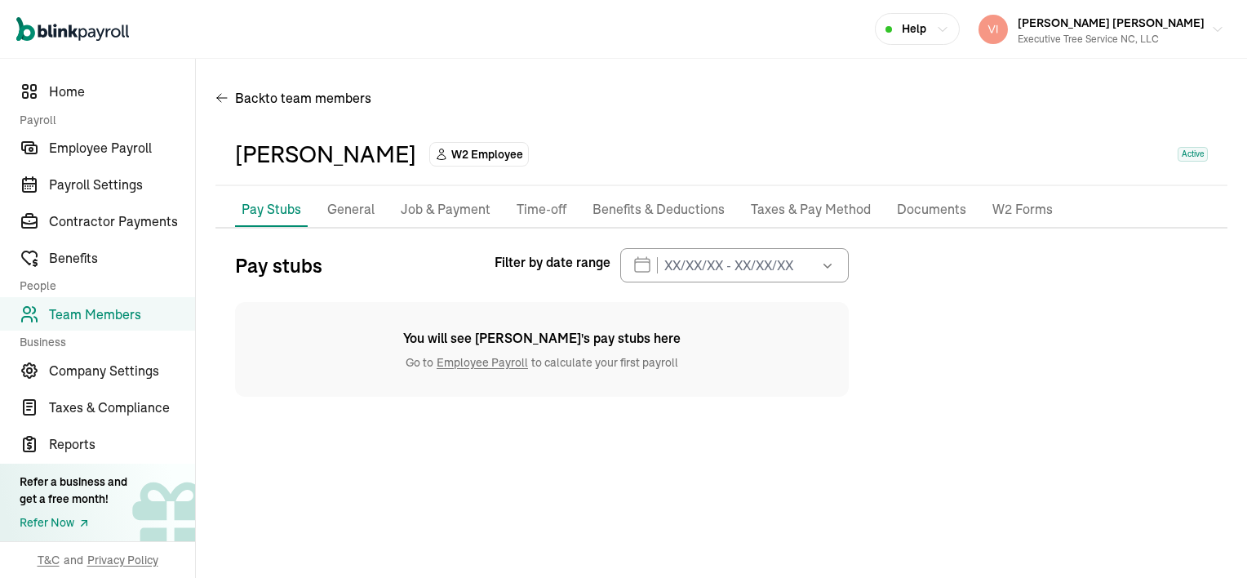
click at [780, 210] on p "Taxes & Pay Method" at bounding box center [811, 209] width 120 height 21
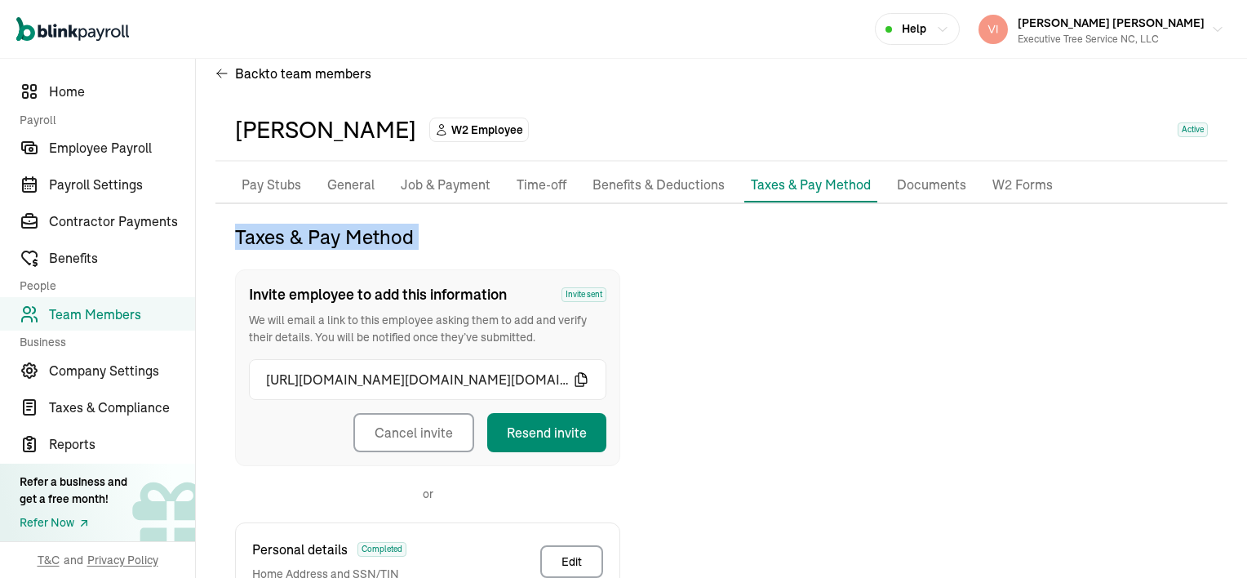
scroll to position [106, 0]
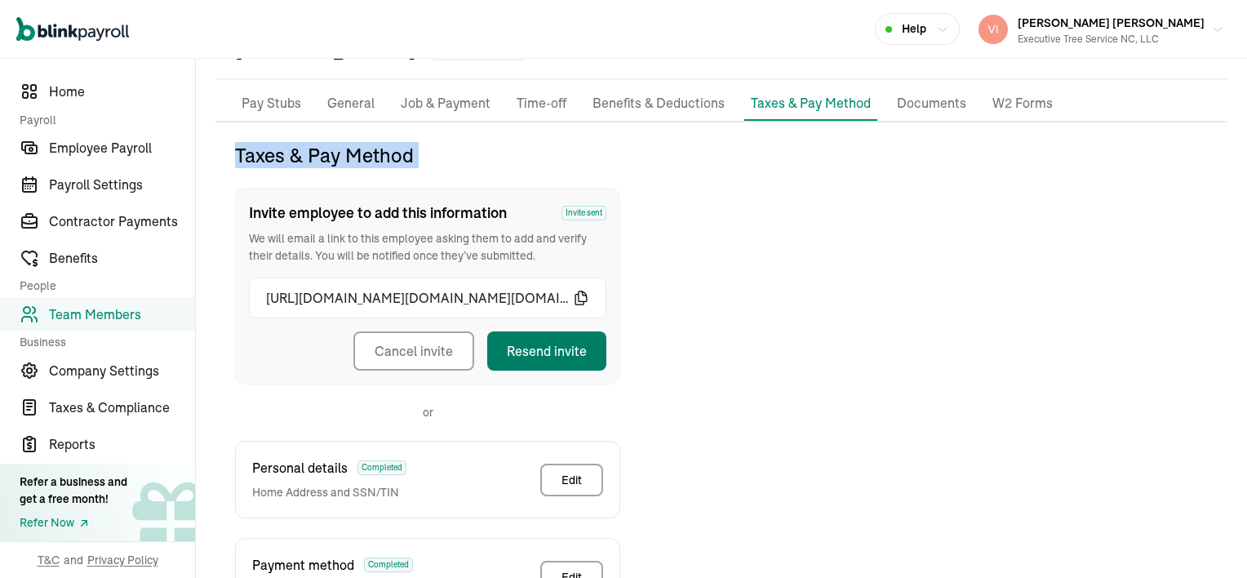
click at [531, 347] on button "Resend invite" at bounding box center [546, 350] width 119 height 39
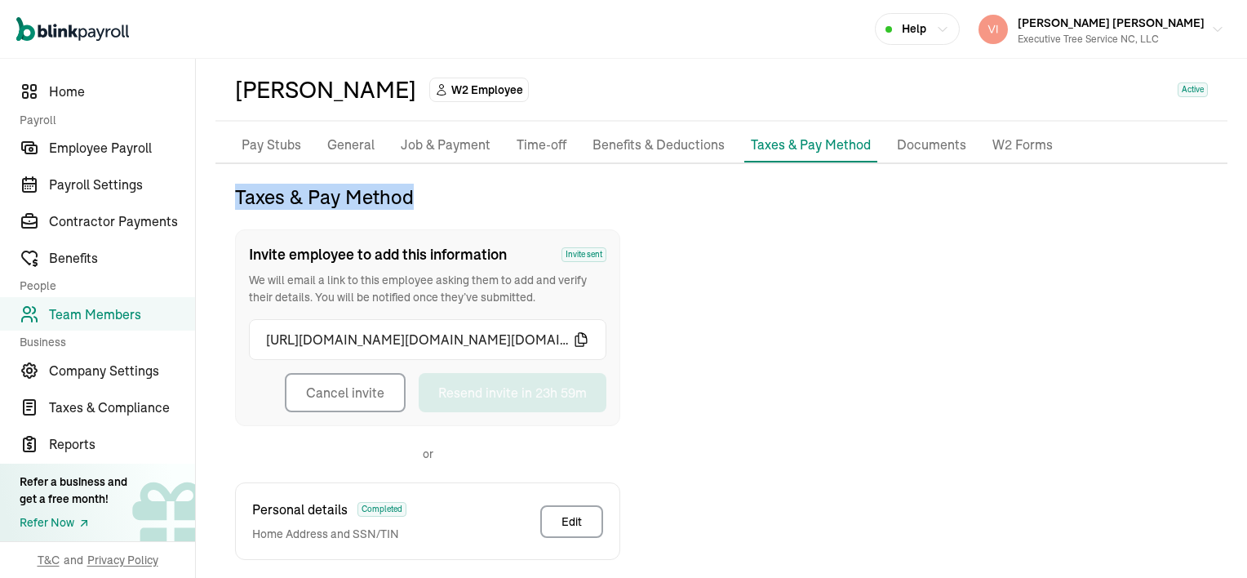
scroll to position [3, 0]
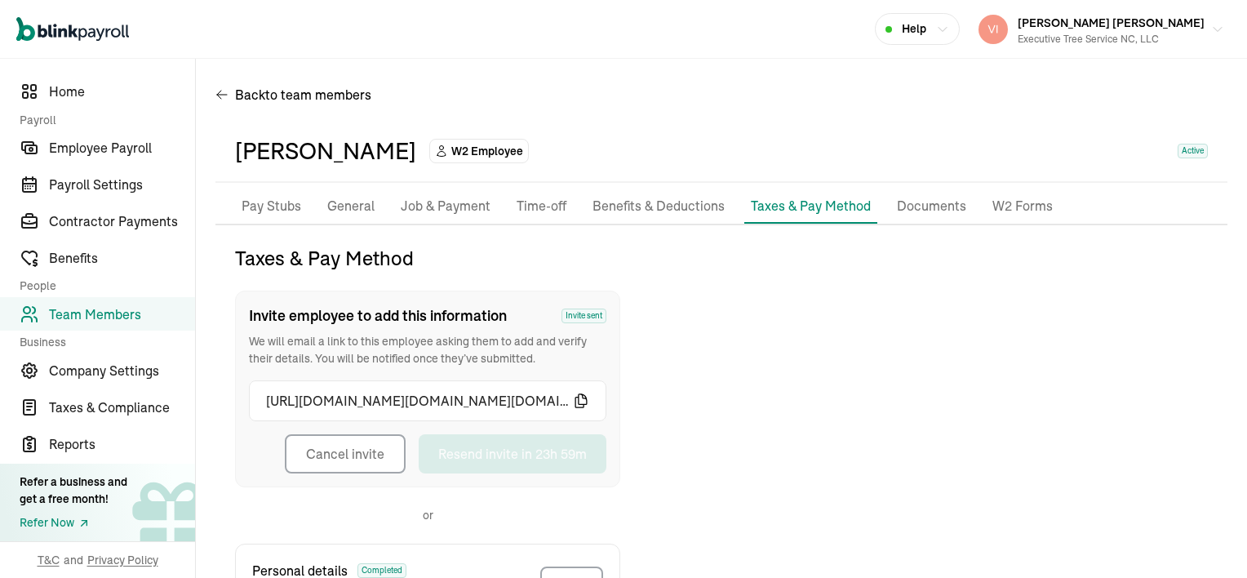
click at [731, 329] on div "Taxes & Pay Method Invite employee to add this information Invite sent We will …" at bounding box center [721, 558] width 1012 height 626
drag, startPoint x: 731, startPoint y: 329, endPoint x: 727, endPoint y: 352, distance: 23.2
click at [727, 352] on div "Taxes & Pay Method Invite employee to add this information Invite sent We will …" at bounding box center [721, 558] width 1012 height 626
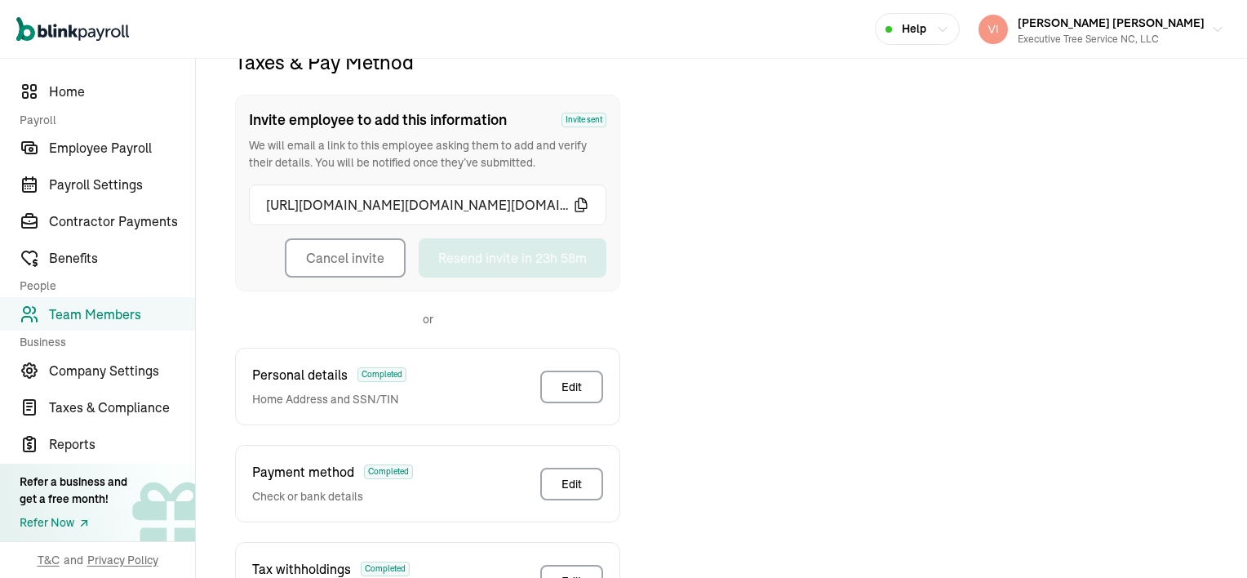
scroll to position [193, 0]
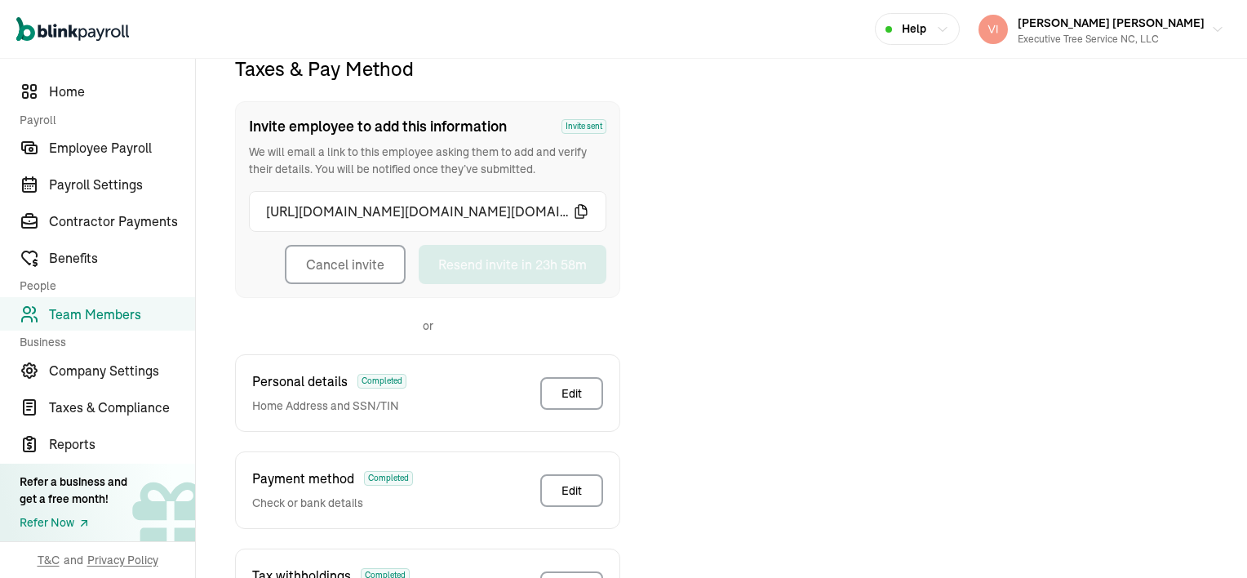
click at [384, 270] on button "Cancel invite" at bounding box center [345, 264] width 121 height 39
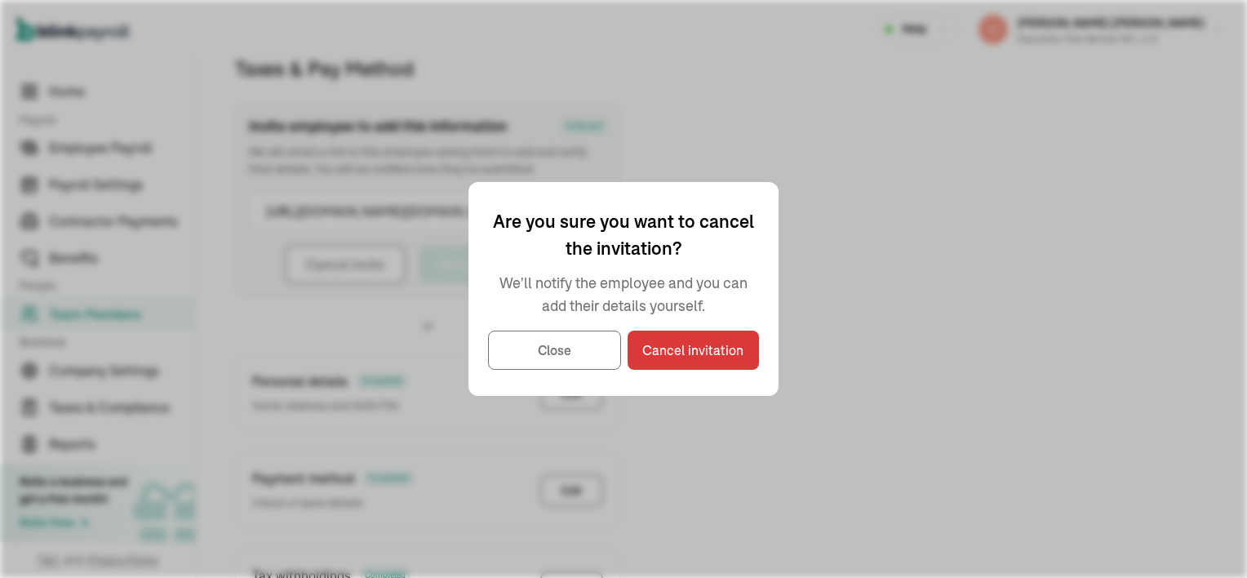
click at [583, 354] on div "Personal details Completed Home Address and SSN/TIN Edit" at bounding box center [427, 393] width 385 height 78
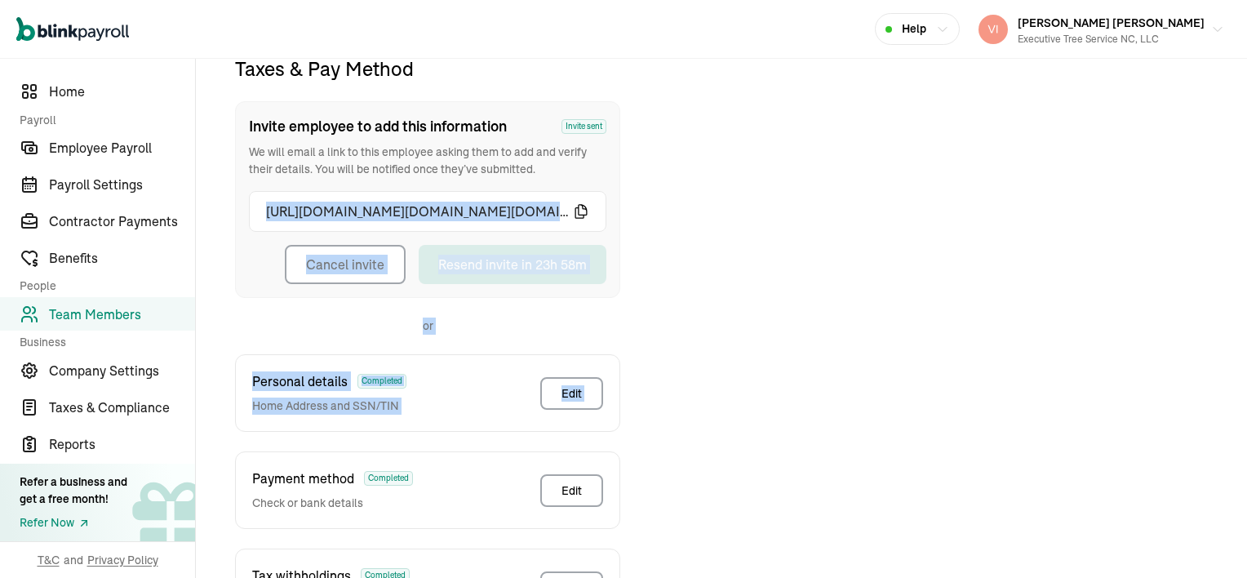
click at [1031, 315] on div "Taxes & Pay Method Invite employee to add this information Invite sent We will …" at bounding box center [721, 368] width 1012 height 626
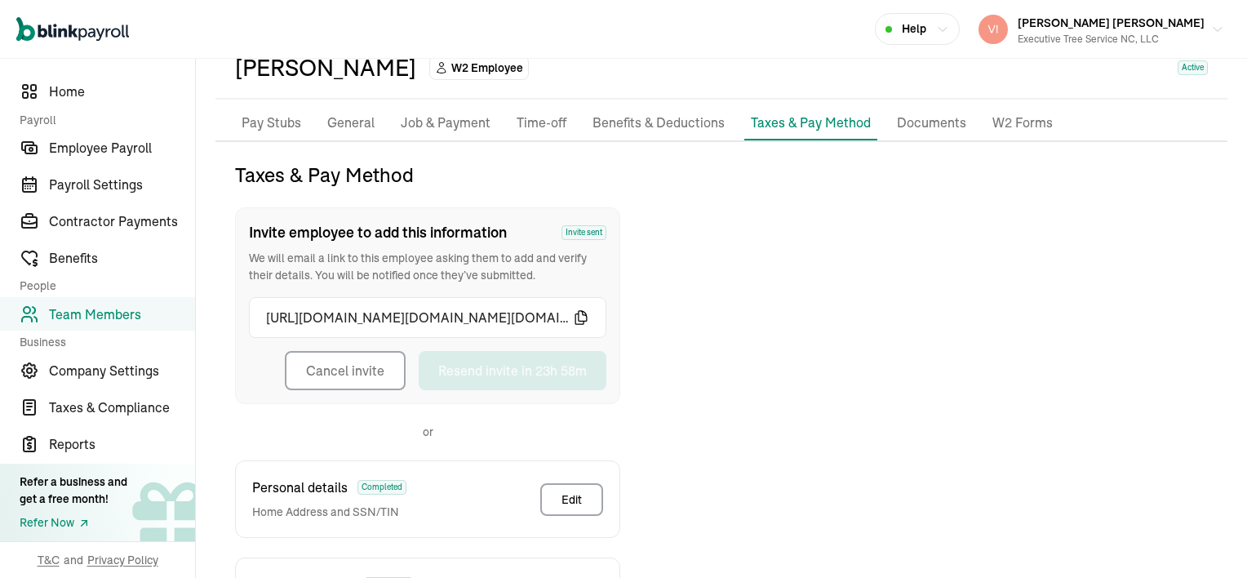
scroll to position [85, 0]
click at [317, 370] on button "Cancel invite" at bounding box center [345, 371] width 121 height 39
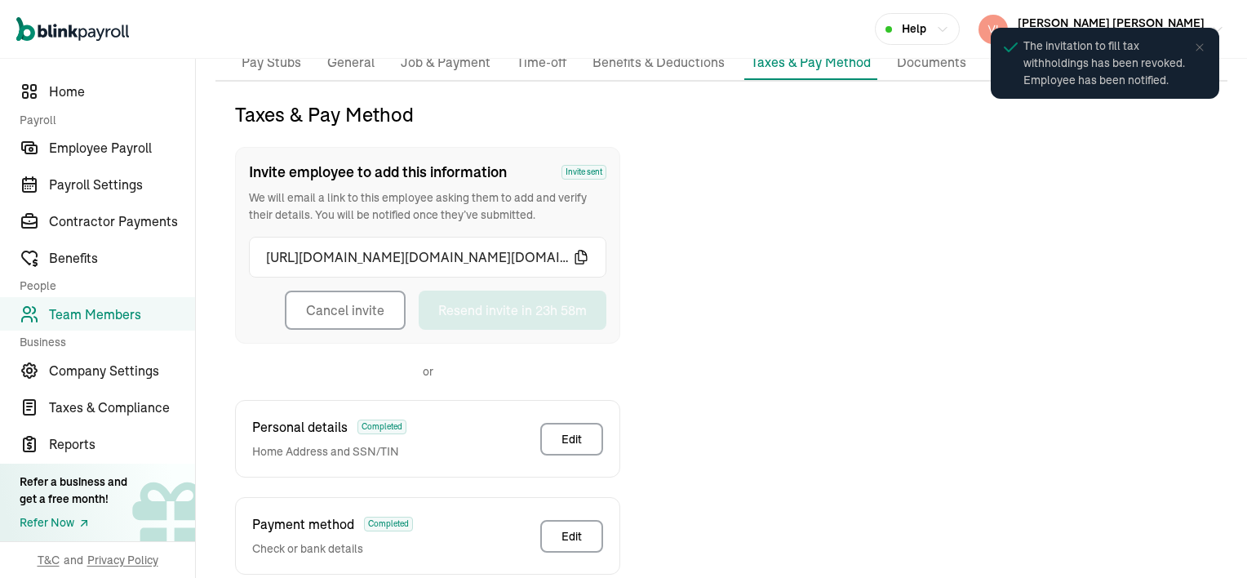
scroll to position [193, 0]
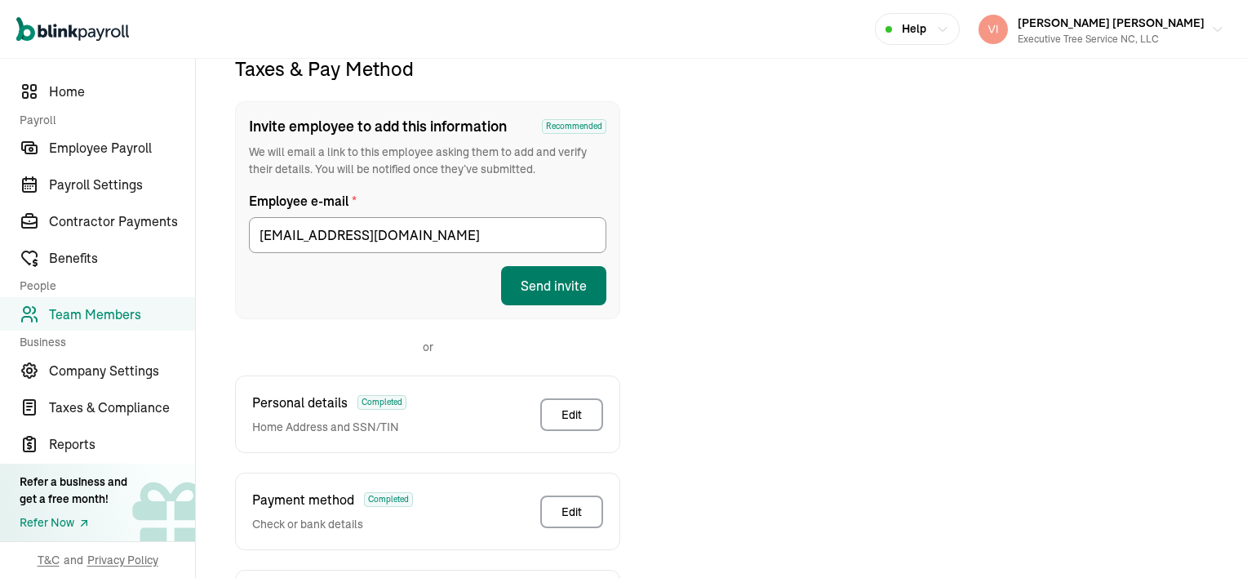
click at [565, 293] on button "Send invite" at bounding box center [553, 285] width 105 height 39
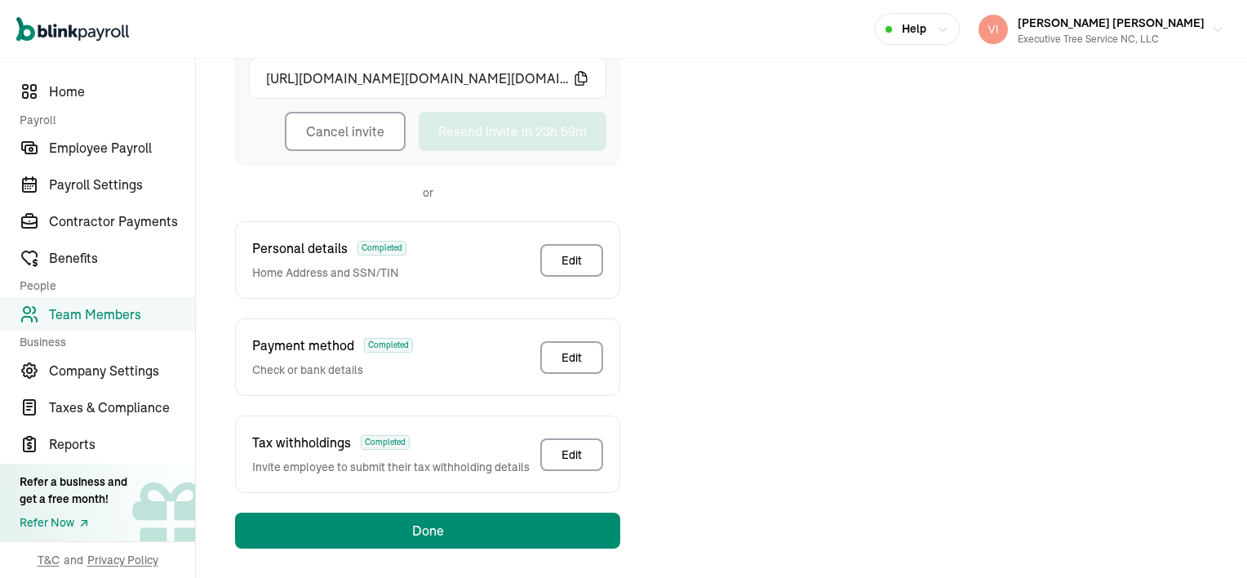
scroll to position [330, 0]
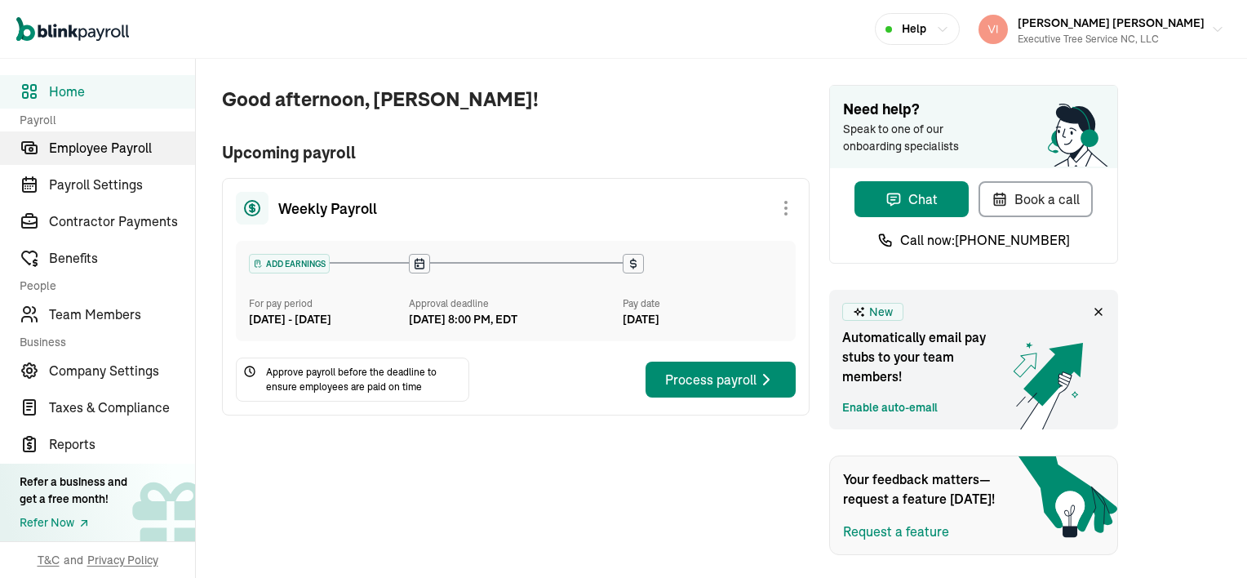
click at [134, 151] on span "Employee Payroll" at bounding box center [122, 148] width 146 height 20
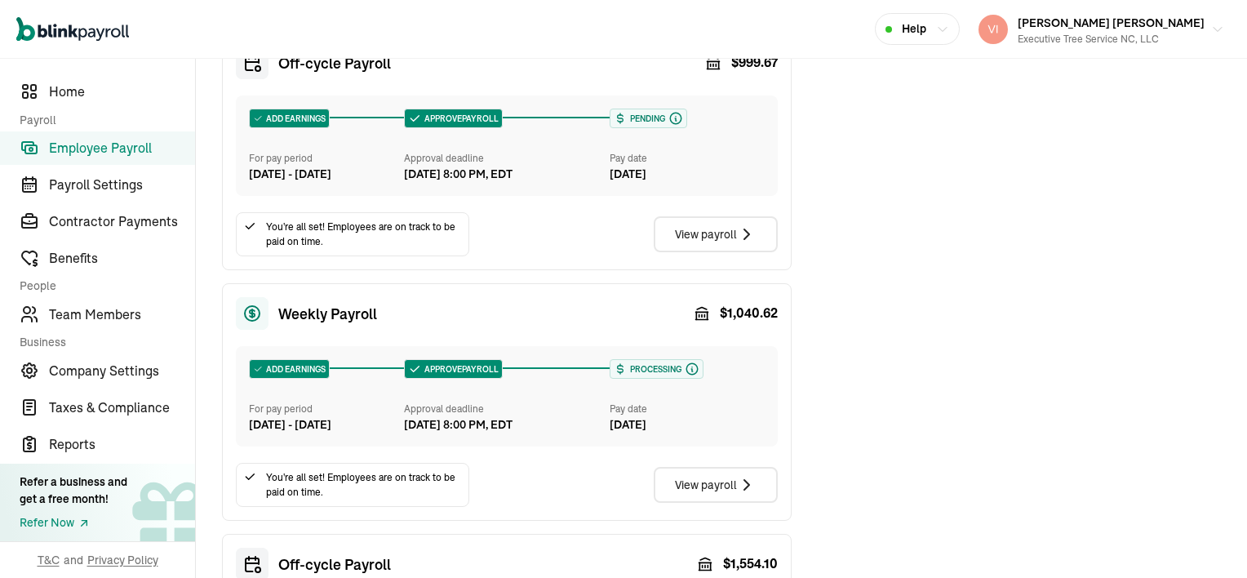
scroll to position [408, 0]
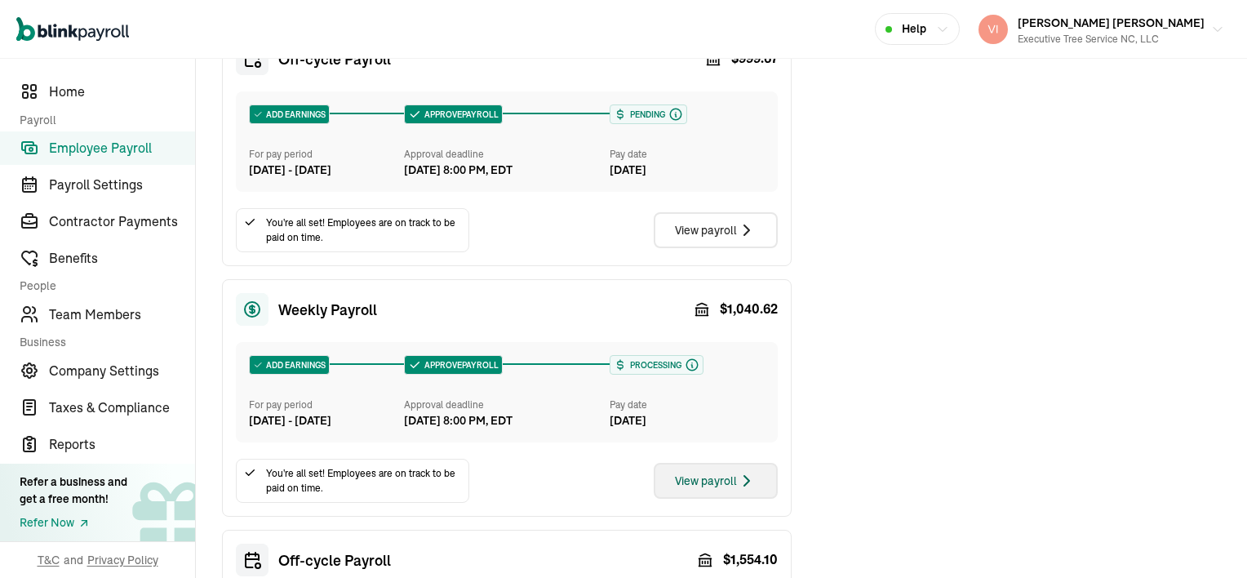
click at [711, 490] on div "View payroll" at bounding box center [716, 481] width 82 height 20
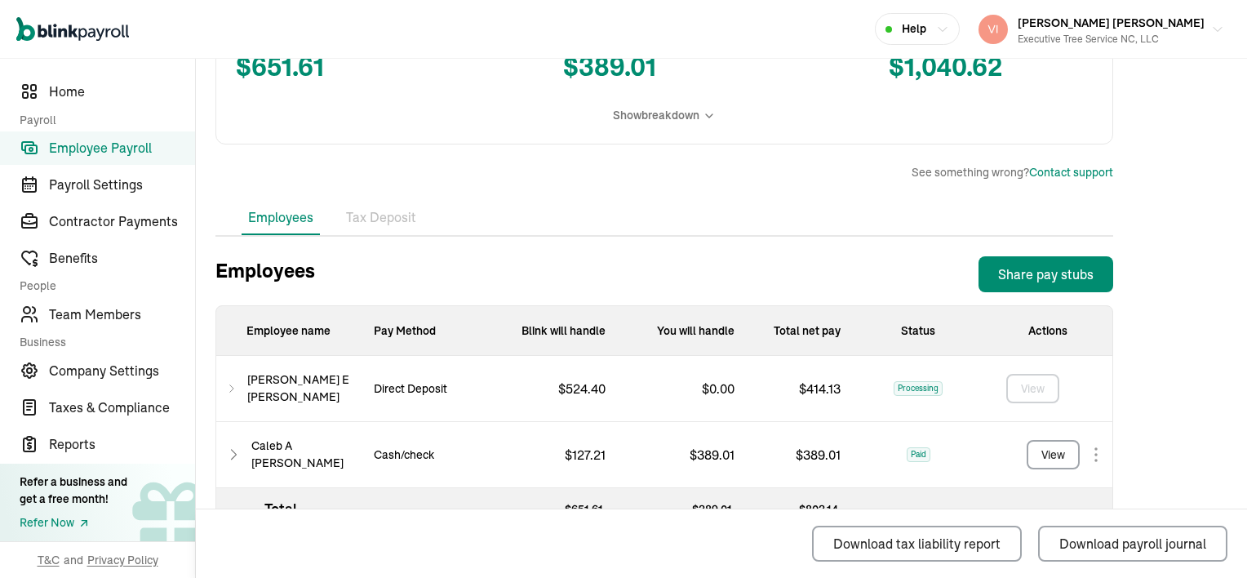
scroll to position [408, 0]
